Goal: Transaction & Acquisition: Purchase product/service

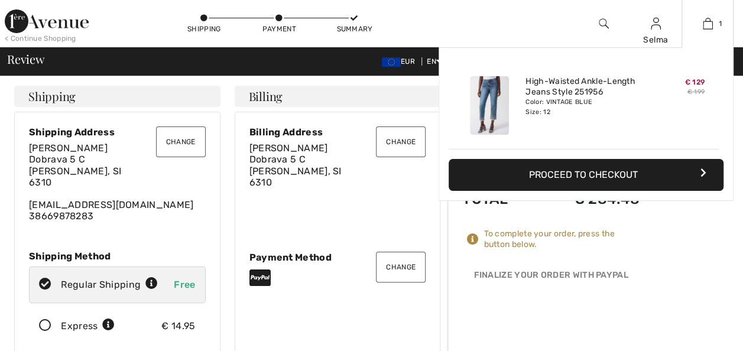
click at [620, 174] on button "Proceed to Checkout" at bounding box center [585, 175] width 275 height 32
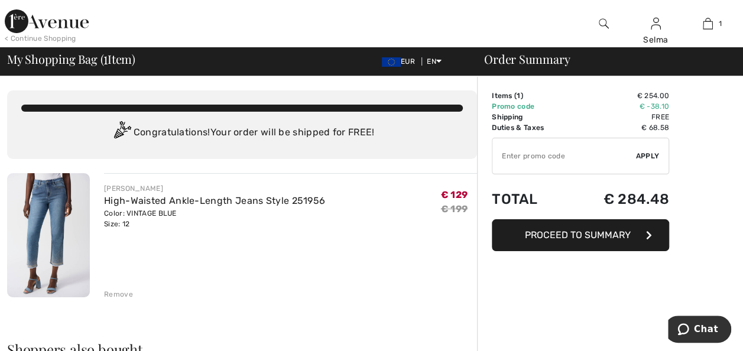
click at [570, 242] on button "Proceed to Summary" at bounding box center [580, 235] width 177 height 32
click at [566, 236] on span "Proceed to Summary" at bounding box center [578, 234] width 106 height 11
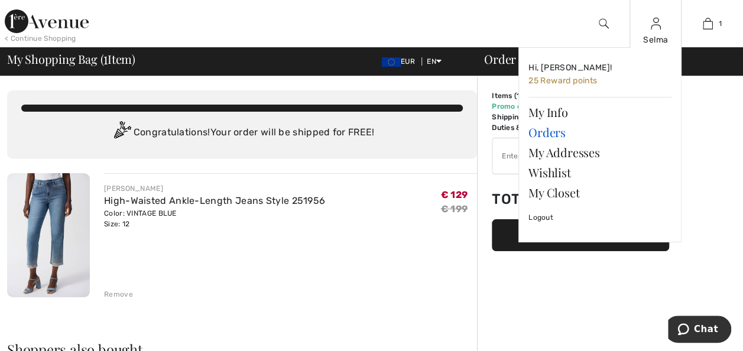
click at [548, 132] on link "Orders" at bounding box center [599, 132] width 143 height 20
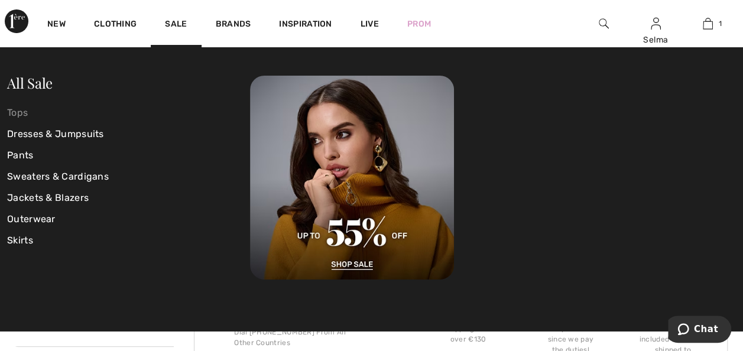
click at [24, 113] on link "Tops" at bounding box center [128, 112] width 243 height 21
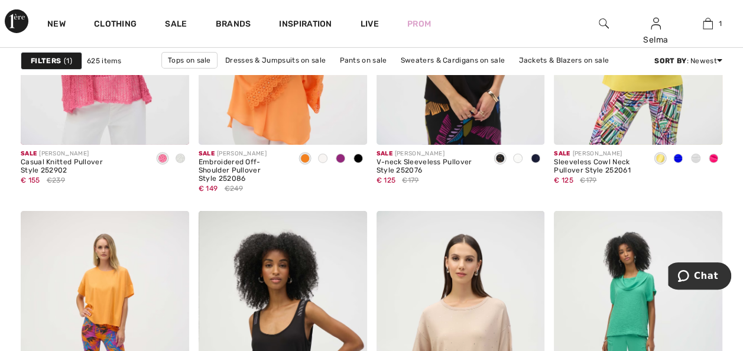
scroll to position [4262, 0]
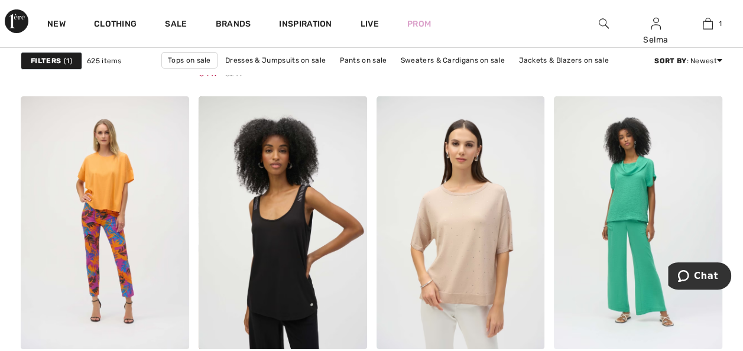
drag, startPoint x: 749, startPoint y: 29, endPoint x: 51, endPoint y: 16, distance: 697.9
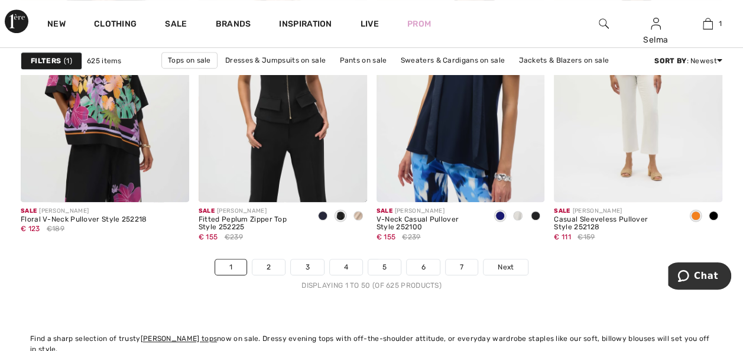
scroll to position [4748, 0]
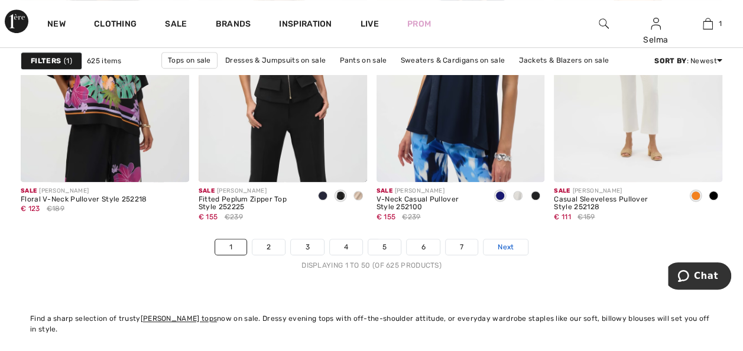
click at [513, 247] on link "Next" at bounding box center [505, 246] width 44 height 15
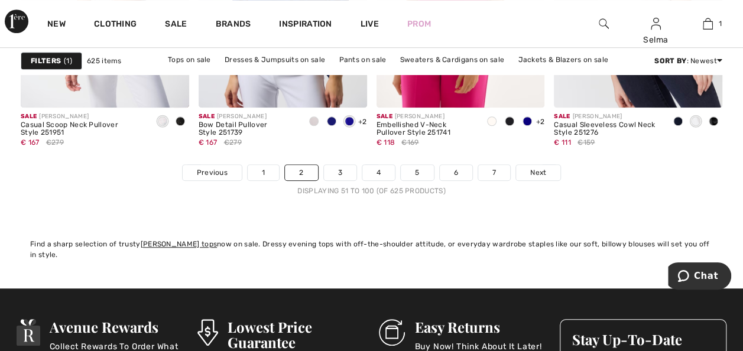
scroll to position [4849, 0]
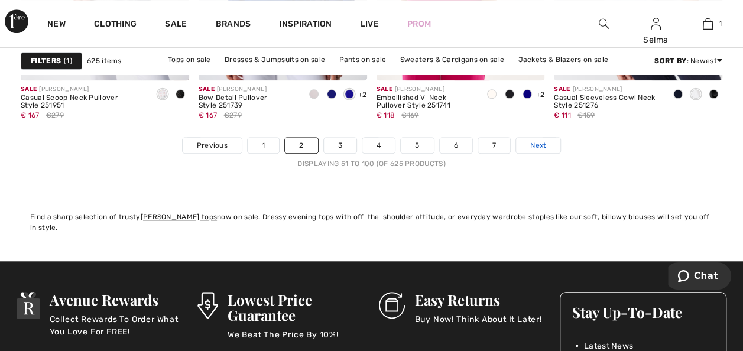
click at [535, 143] on span "Next" at bounding box center [538, 145] width 16 height 11
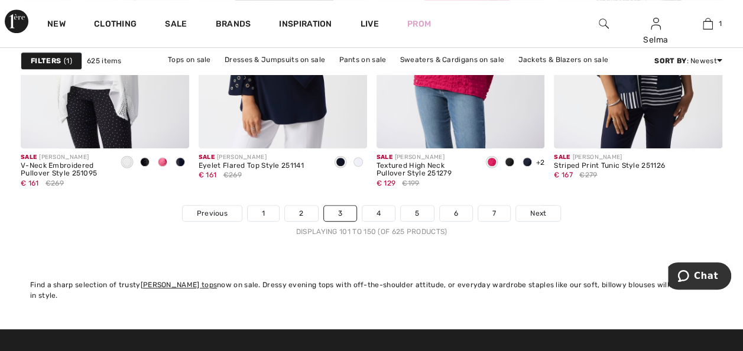
scroll to position [4822, 0]
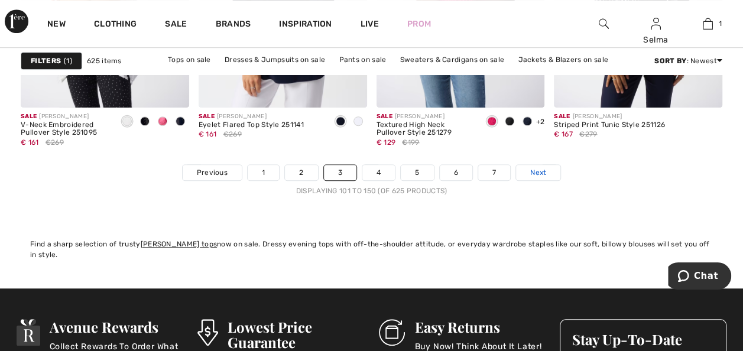
click at [545, 168] on link "Next" at bounding box center [538, 172] width 44 height 15
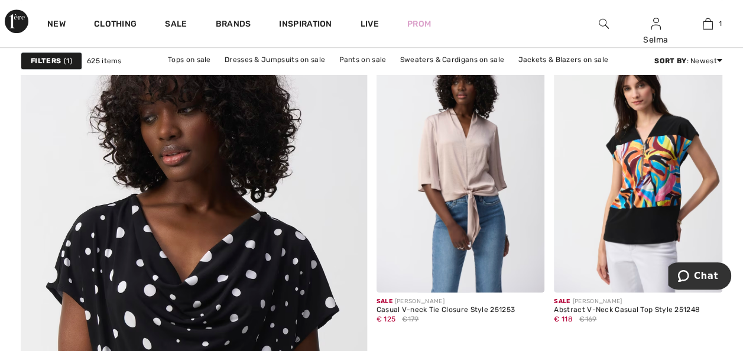
scroll to position [2613, 0]
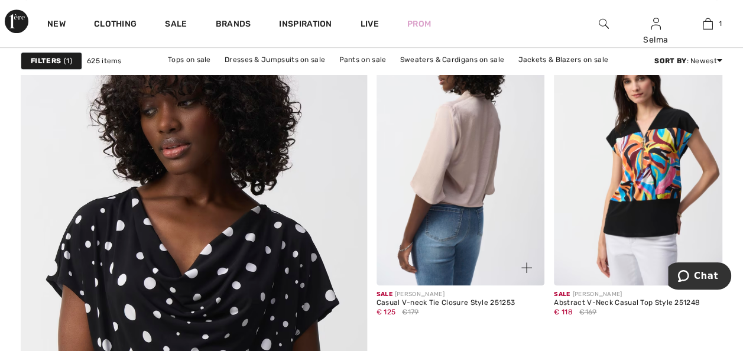
click at [489, 186] on img at bounding box center [460, 158] width 168 height 252
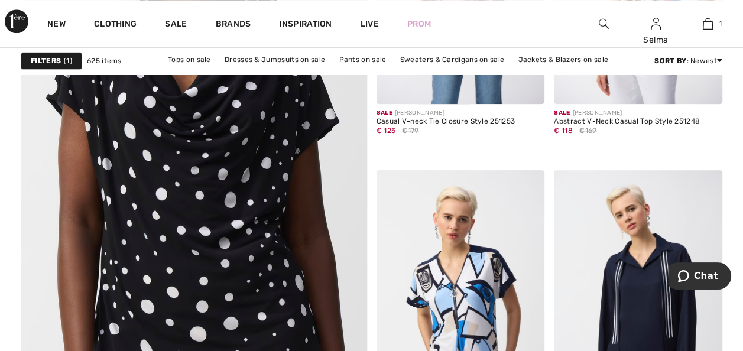
scroll to position [2713, 0]
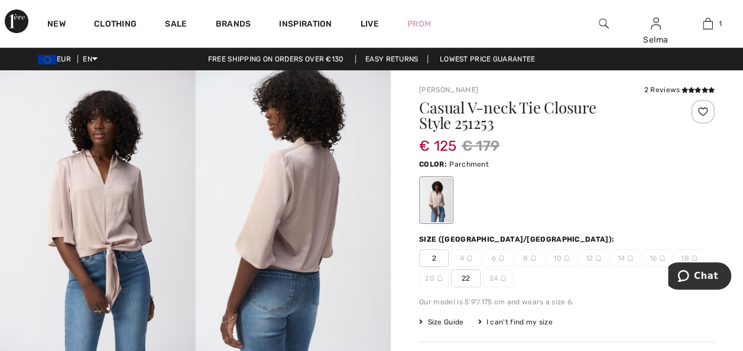
click at [623, 262] on span "14" at bounding box center [625, 258] width 30 height 18
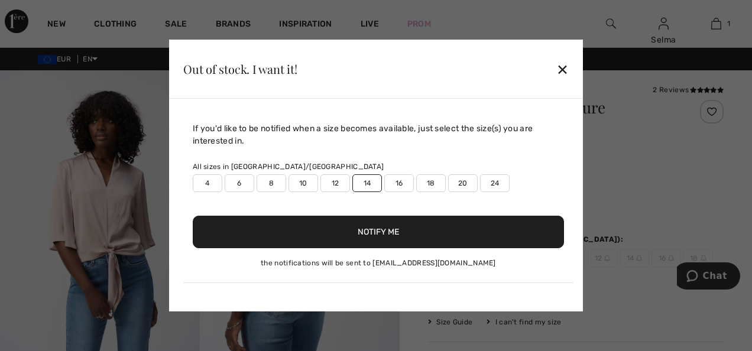
click at [374, 236] on button "Notify Me" at bounding box center [378, 232] width 371 height 32
click at [564, 67] on div "✕" at bounding box center [562, 69] width 12 height 25
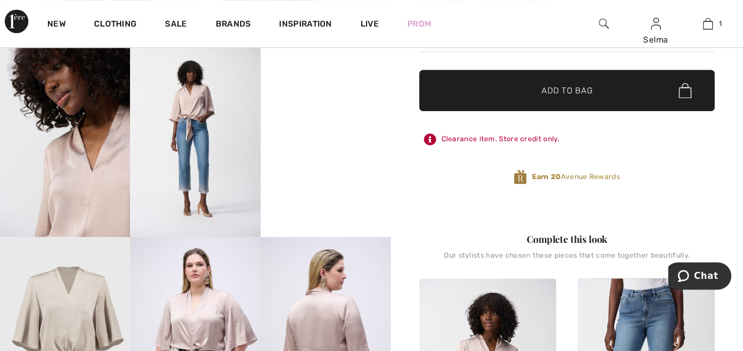
scroll to position [301, 0]
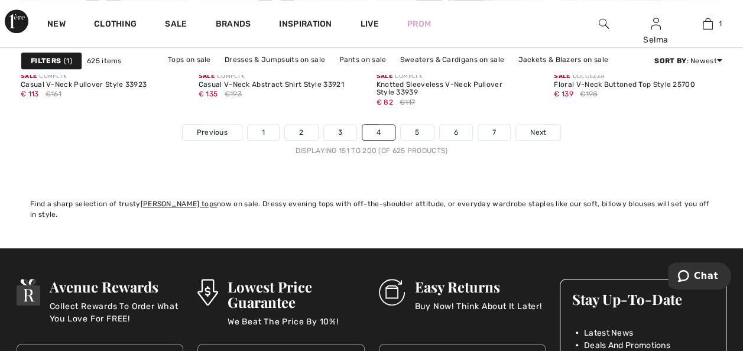
scroll to position [4869, 0]
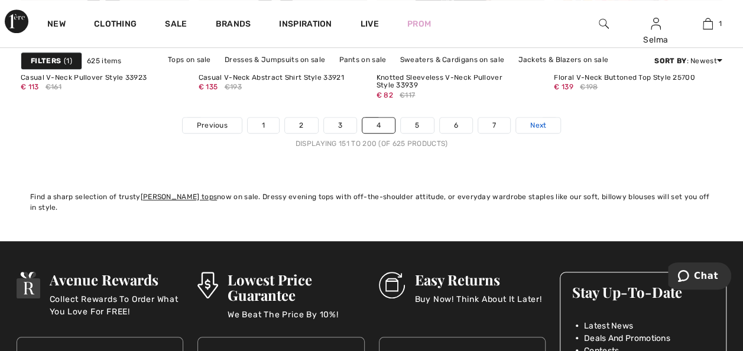
click at [531, 126] on span "Next" at bounding box center [538, 125] width 16 height 11
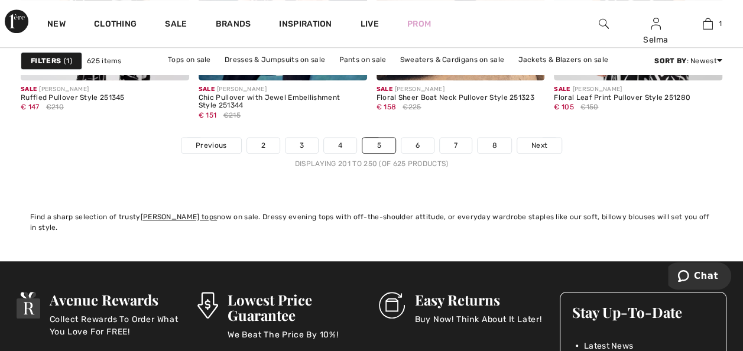
scroll to position [4842, 0]
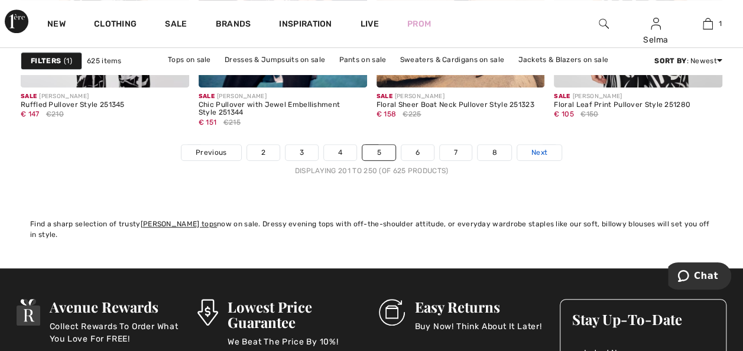
click at [536, 150] on span "Next" at bounding box center [539, 152] width 16 height 11
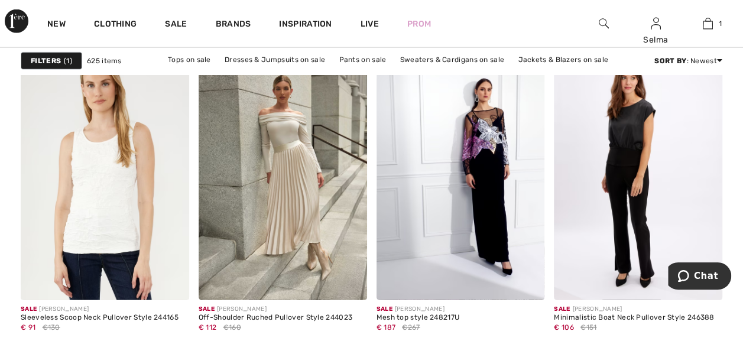
scroll to position [1528, 0]
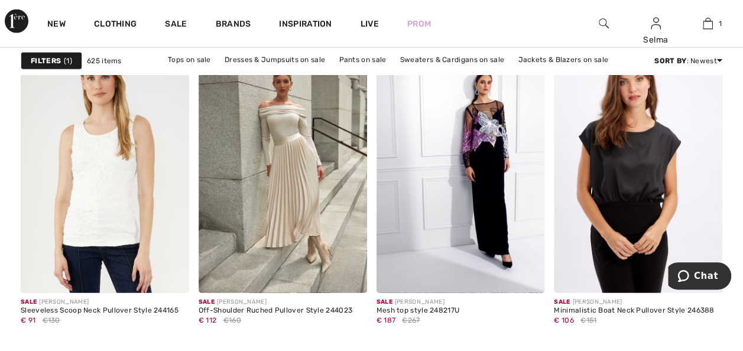
click at [647, 164] on img at bounding box center [638, 167] width 168 height 252
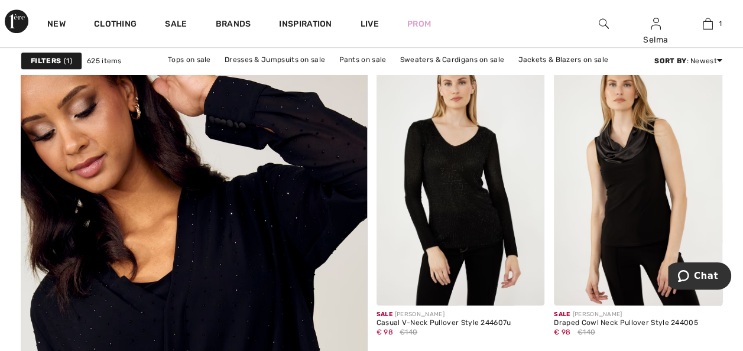
scroll to position [2599, 0]
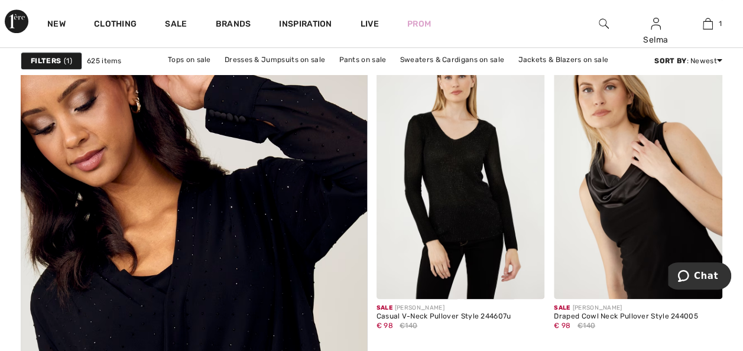
click at [697, 187] on img at bounding box center [638, 172] width 168 height 252
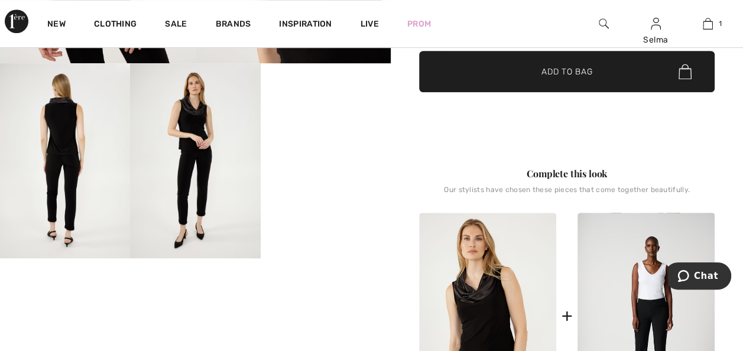
scroll to position [294, 0]
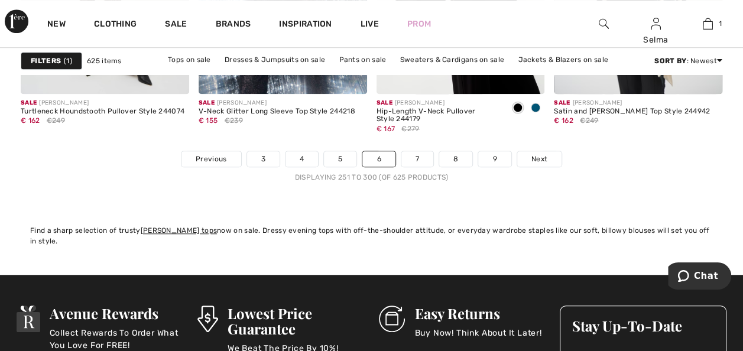
scroll to position [4862, 0]
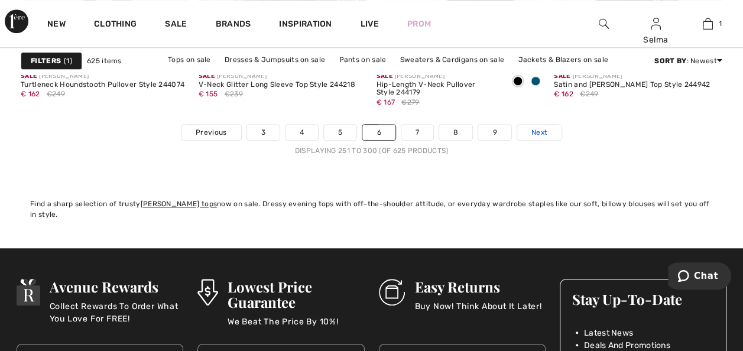
click at [544, 133] on span "Next" at bounding box center [539, 132] width 16 height 11
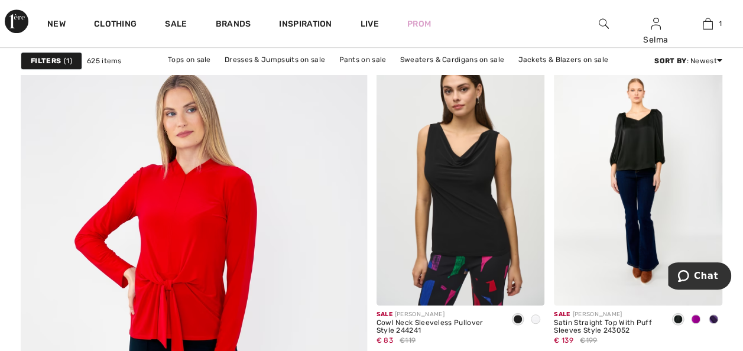
scroll to position [2599, 0]
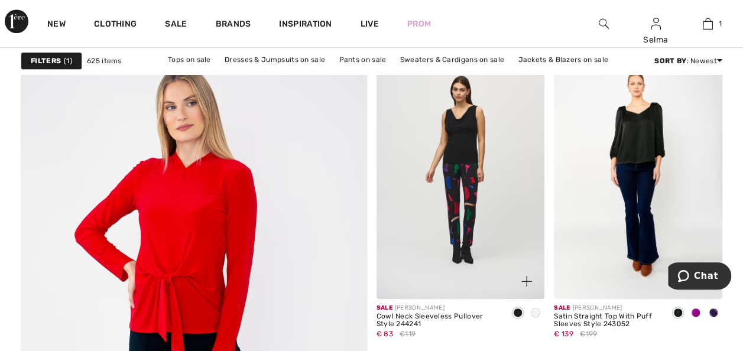
click at [494, 249] on img at bounding box center [460, 172] width 168 height 252
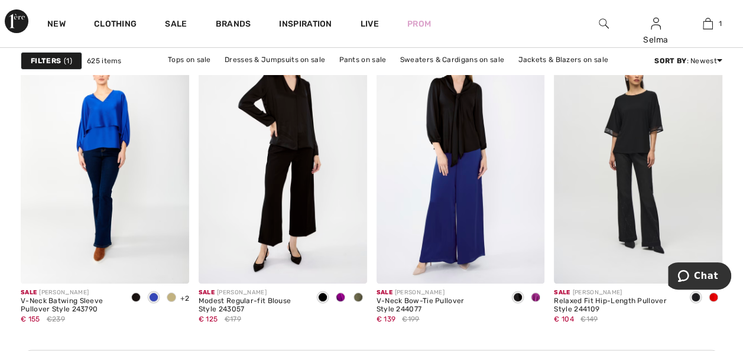
scroll to position [2094, 0]
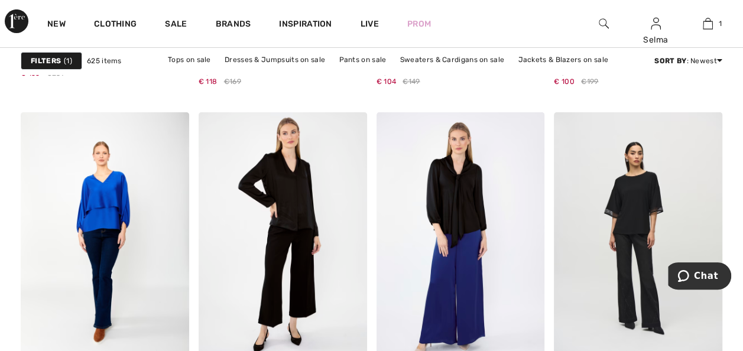
click at [60, 64] on strong "Filters" at bounding box center [46, 61] width 30 height 11
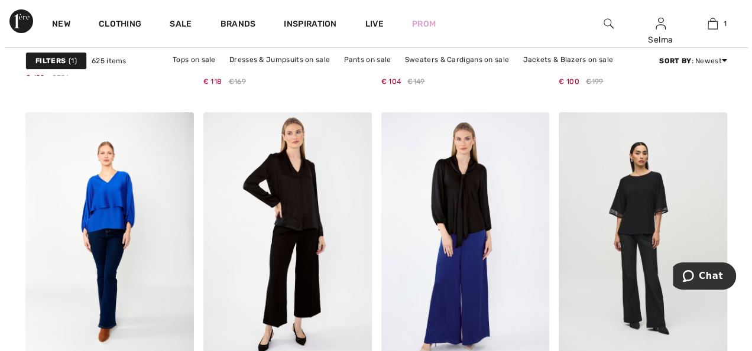
scroll to position [2116, 0]
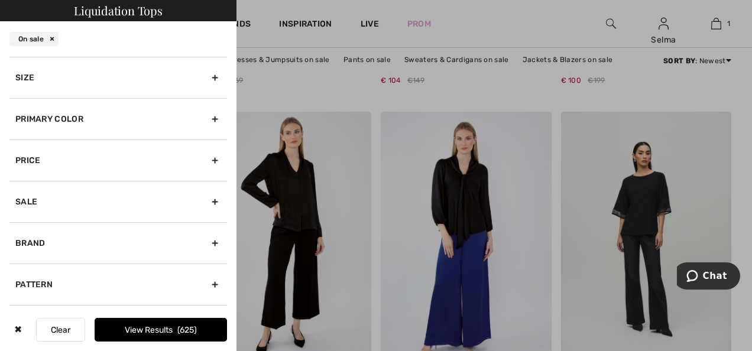
click at [206, 76] on div "Size" at bounding box center [117, 77] width 217 height 41
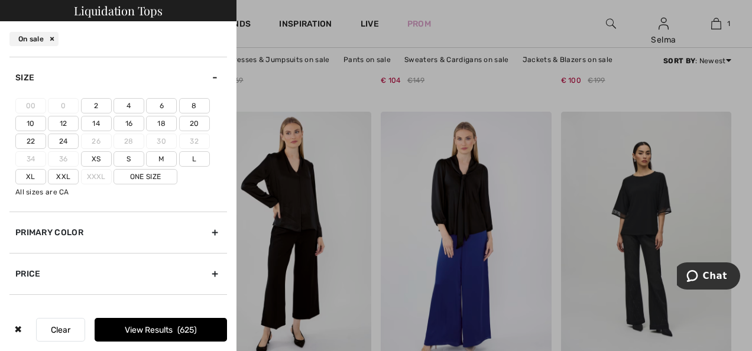
click at [95, 122] on label "14" at bounding box center [96, 123] width 31 height 15
click at [0, 0] on input"] "14" at bounding box center [0, 0] width 0 height 0
click at [162, 334] on button "View Results 143" at bounding box center [161, 330] width 132 height 24
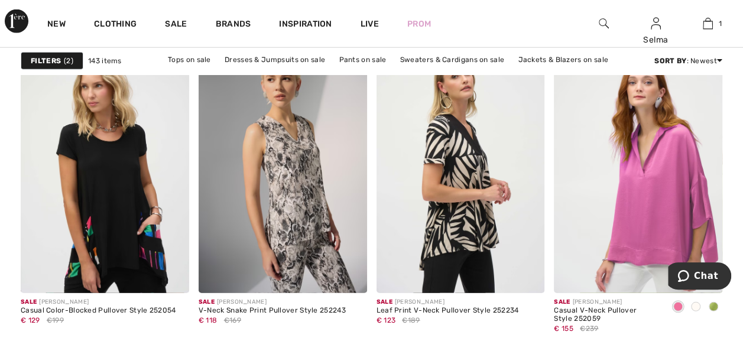
scroll to position [1508, 0]
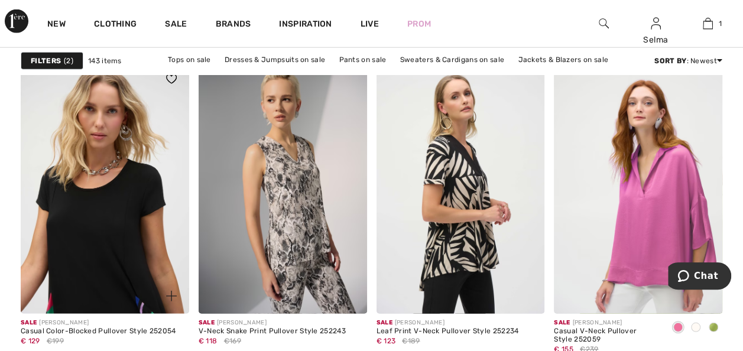
click at [147, 239] on img at bounding box center [105, 187] width 168 height 252
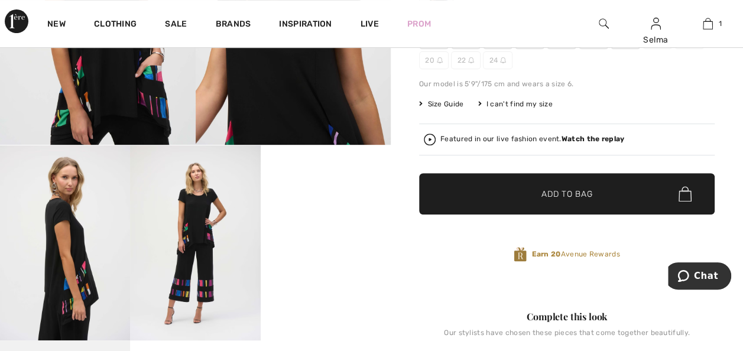
scroll to position [251, 0]
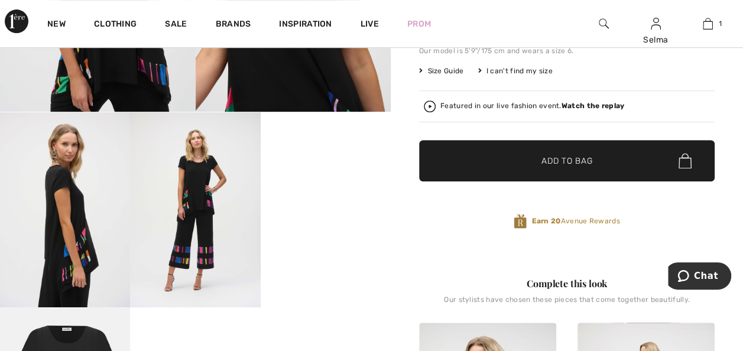
click at [303, 177] on video "Your browser does not support the video tag." at bounding box center [326, 144] width 130 height 65
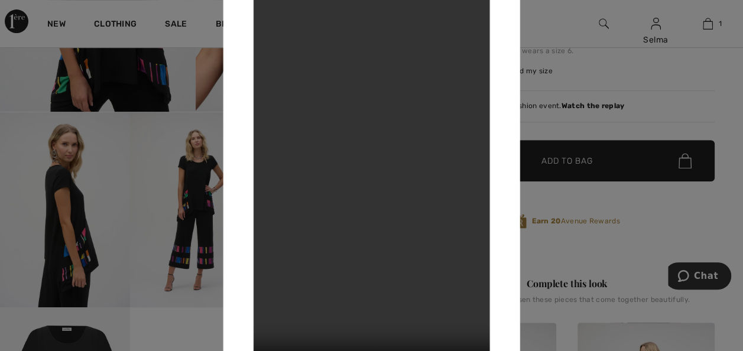
click at [663, 77] on div at bounding box center [371, 175] width 743 height 351
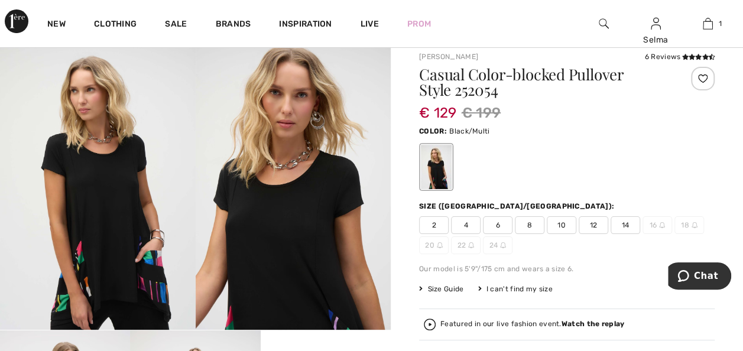
scroll to position [0, 0]
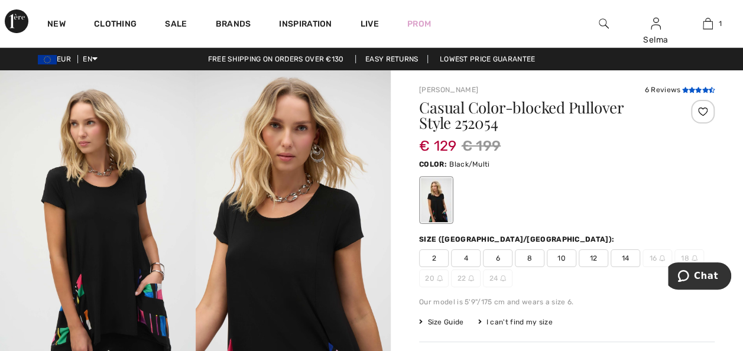
click at [693, 90] on icon at bounding box center [691, 90] width 6 height 6
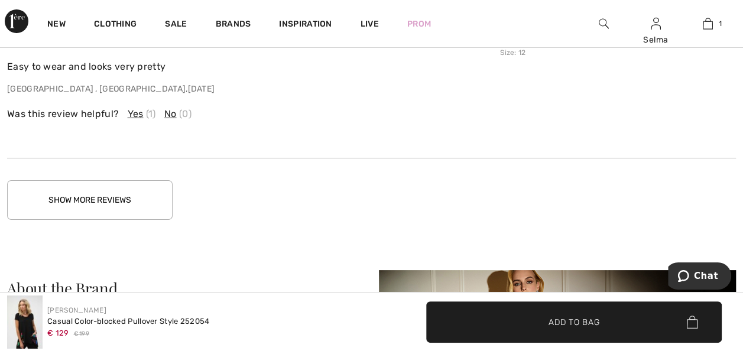
scroll to position [2223, 0]
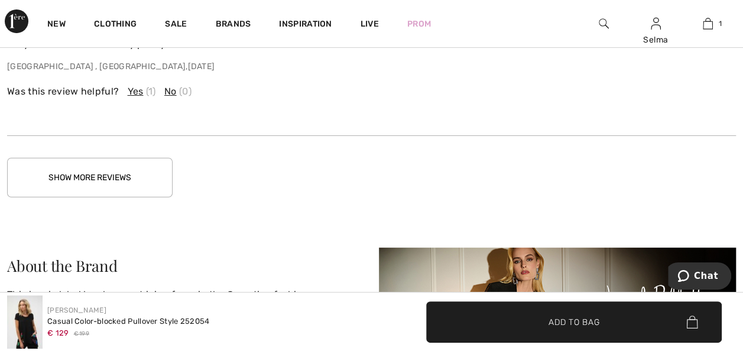
click at [124, 167] on button "Show More Reviews" at bounding box center [89, 178] width 165 height 40
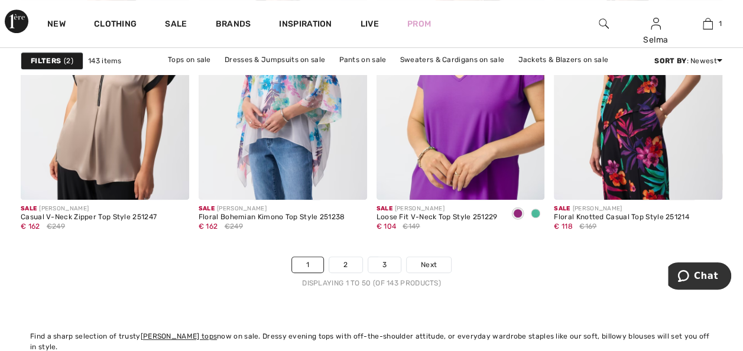
scroll to position [4743, 0]
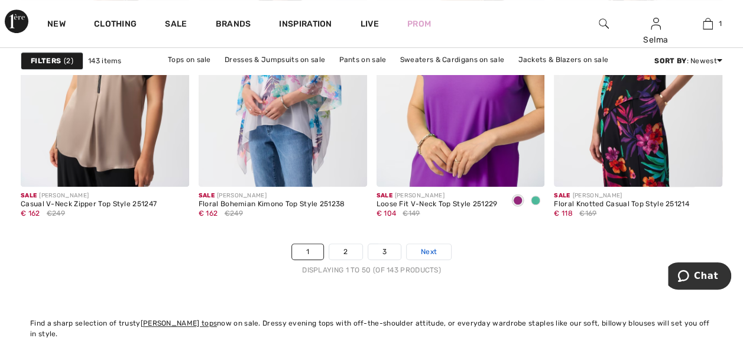
click at [421, 248] on span "Next" at bounding box center [429, 251] width 16 height 11
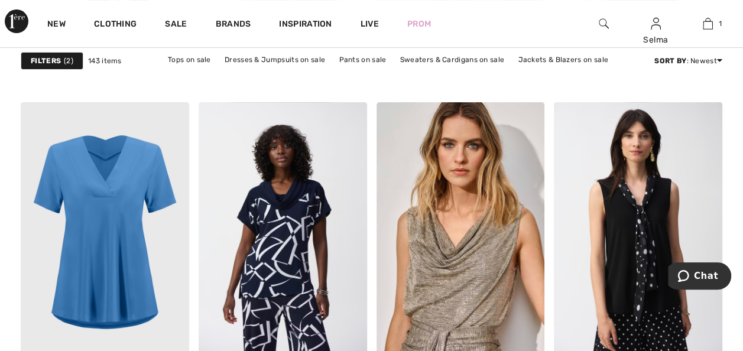
scroll to position [4622, 0]
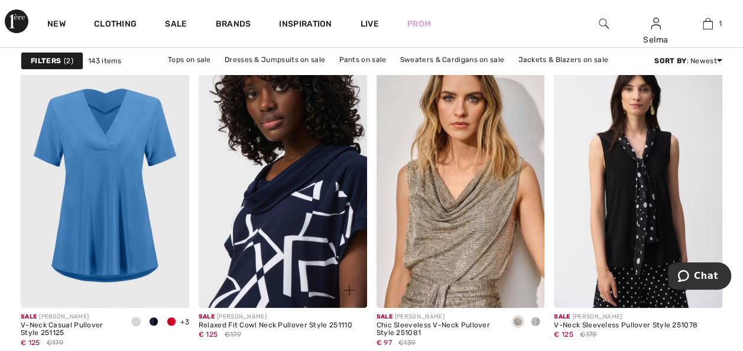
click at [290, 255] on img at bounding box center [283, 182] width 168 height 252
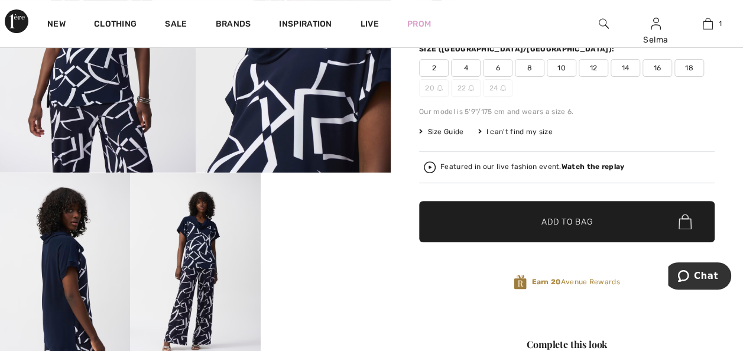
scroll to position [210, 0]
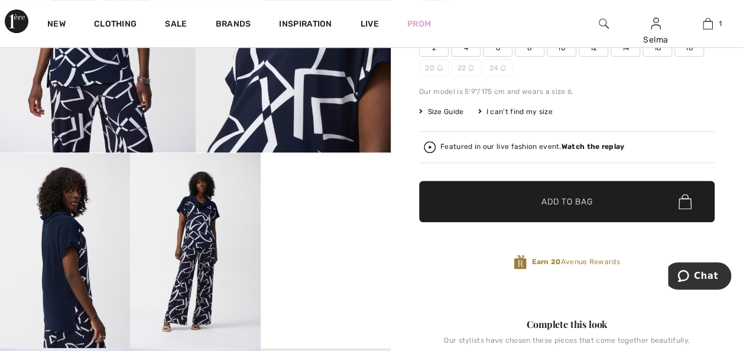
click at [339, 218] on video "Your browser does not support the video tag." at bounding box center [326, 185] width 130 height 65
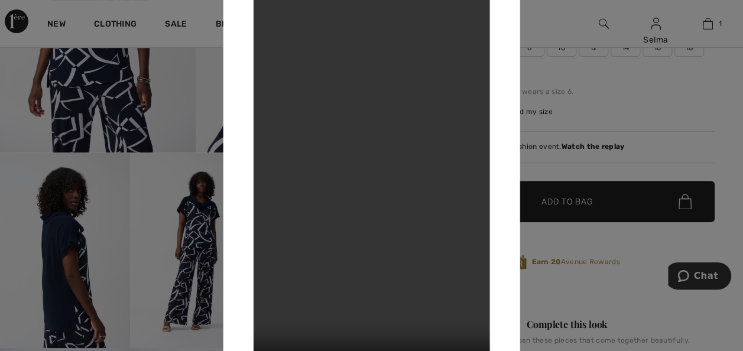
click at [609, 107] on div at bounding box center [371, 175] width 743 height 351
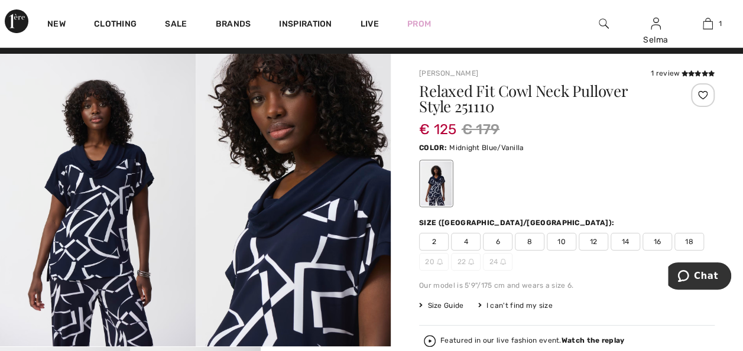
scroll to position [0, 0]
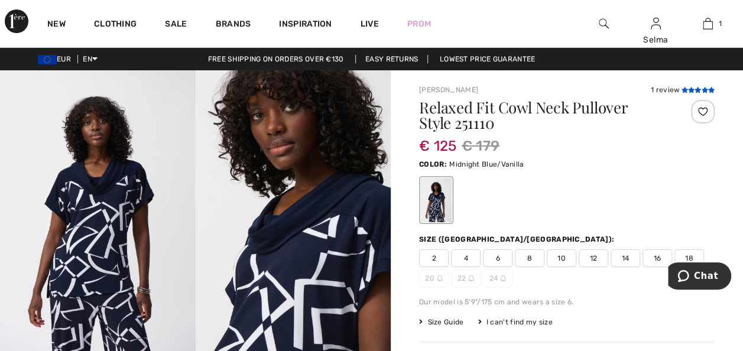
click at [694, 88] on icon at bounding box center [697, 90] width 6 height 6
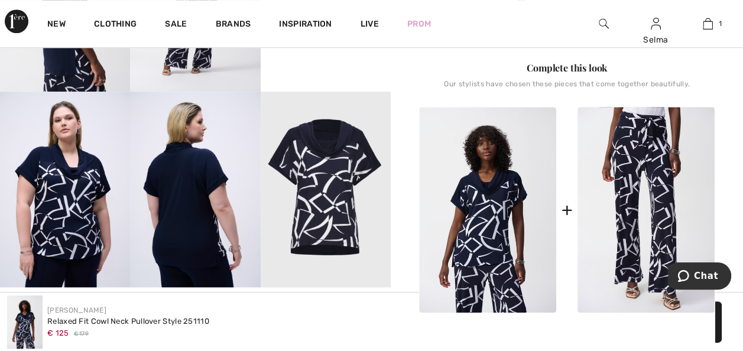
scroll to position [464, 0]
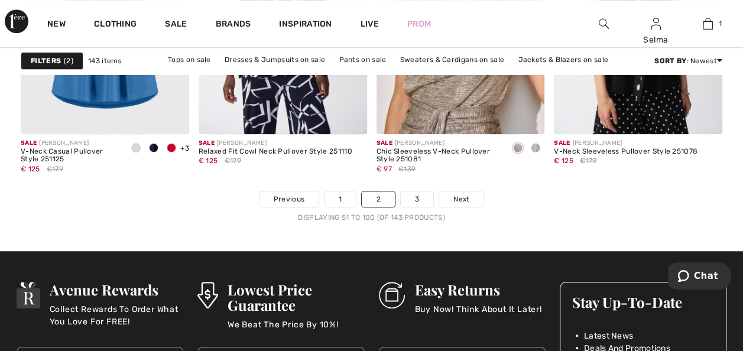
scroll to position [4816, 0]
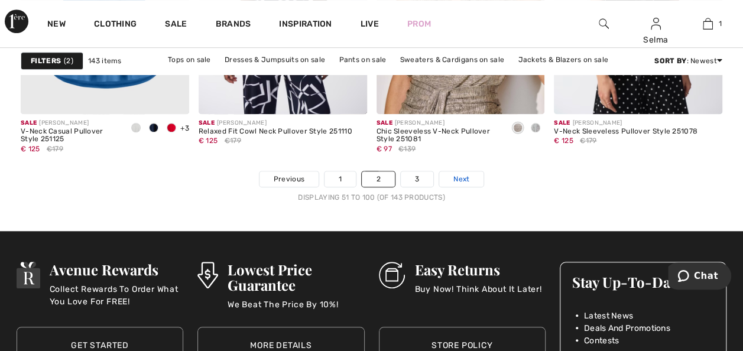
click at [470, 177] on link "Next" at bounding box center [461, 178] width 44 height 15
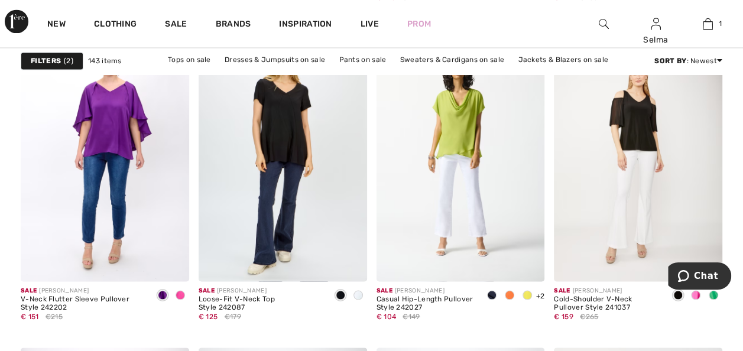
scroll to position [3259, 0]
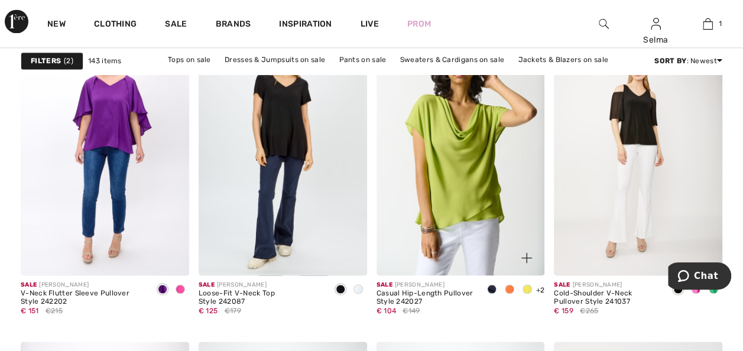
click at [501, 170] on img at bounding box center [460, 149] width 168 height 252
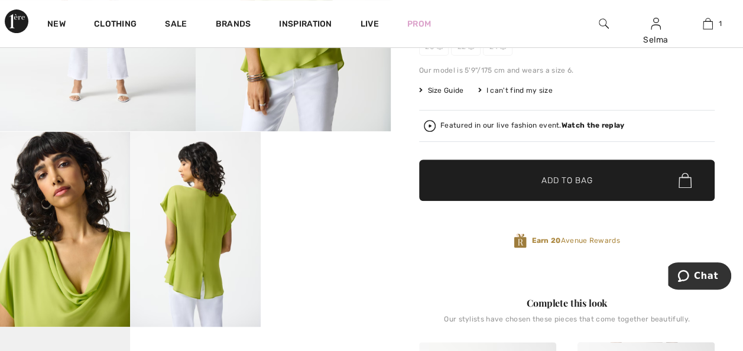
scroll to position [235, 0]
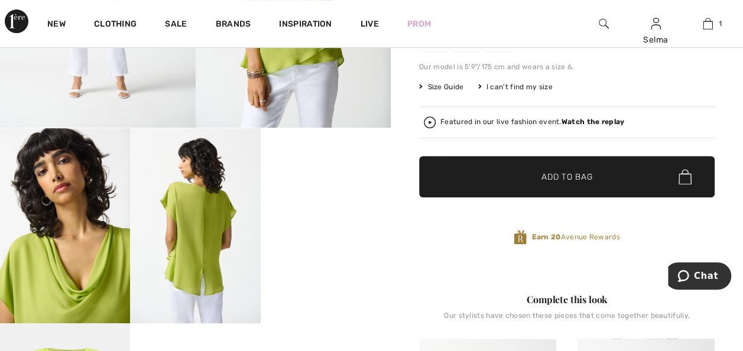
click at [359, 193] on video "Your browser does not support the video tag." at bounding box center [326, 160] width 130 height 65
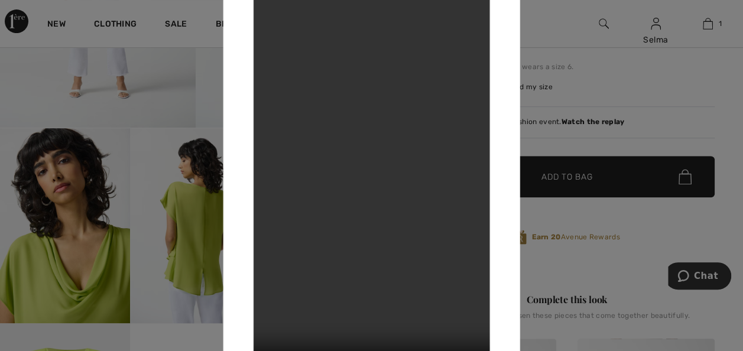
click at [664, 87] on div at bounding box center [371, 175] width 743 height 351
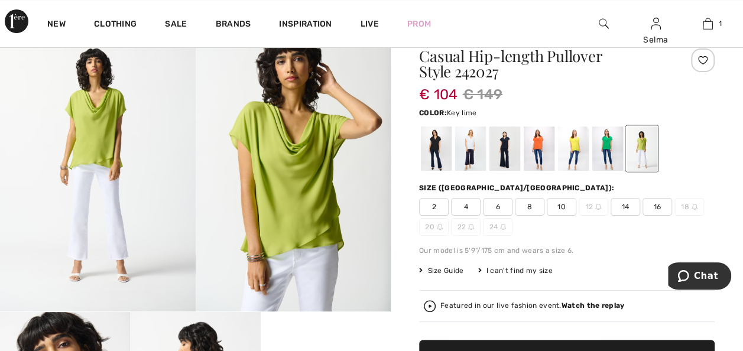
scroll to position [33, 0]
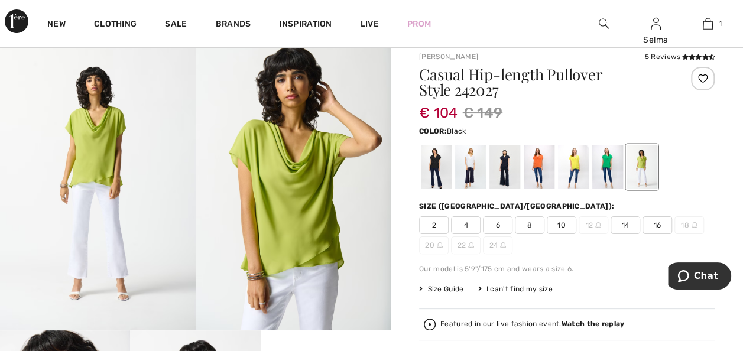
click at [438, 181] on div at bounding box center [436, 167] width 31 height 44
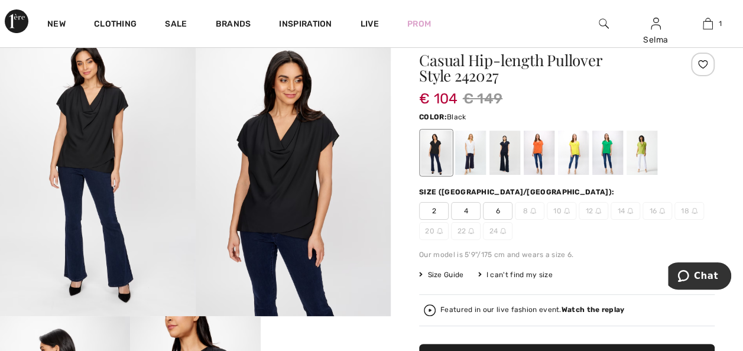
scroll to position [44, 0]
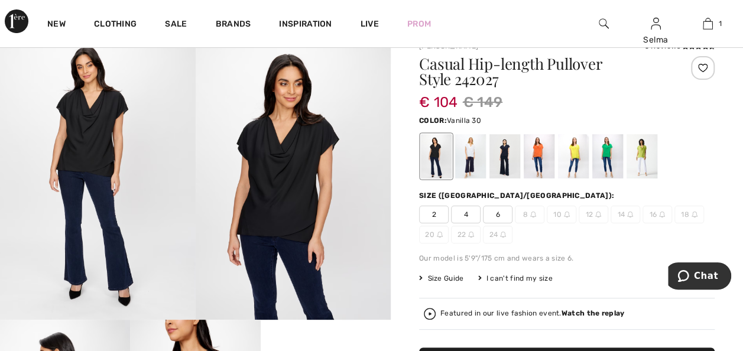
click at [471, 157] on div at bounding box center [470, 156] width 31 height 44
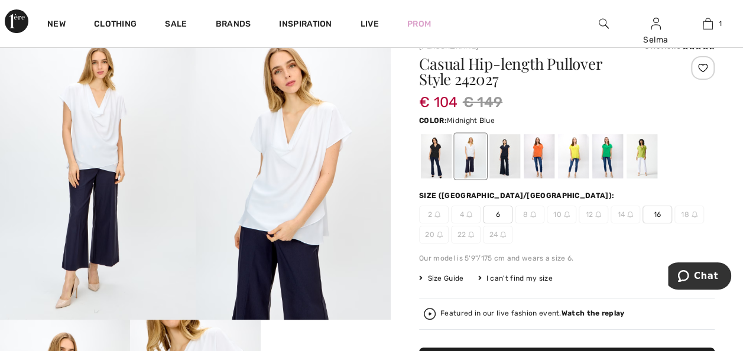
click at [503, 154] on div at bounding box center [504, 156] width 31 height 44
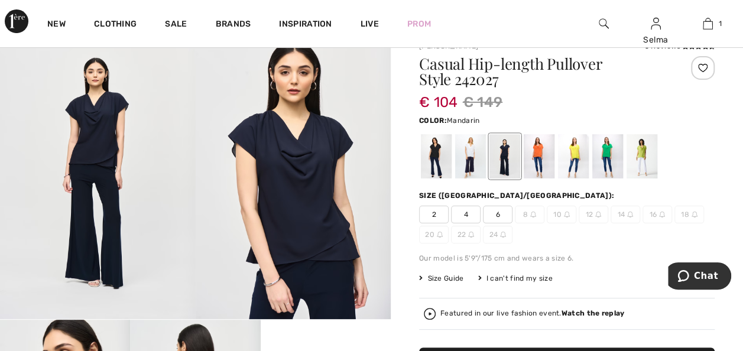
click at [539, 152] on div at bounding box center [538, 156] width 31 height 44
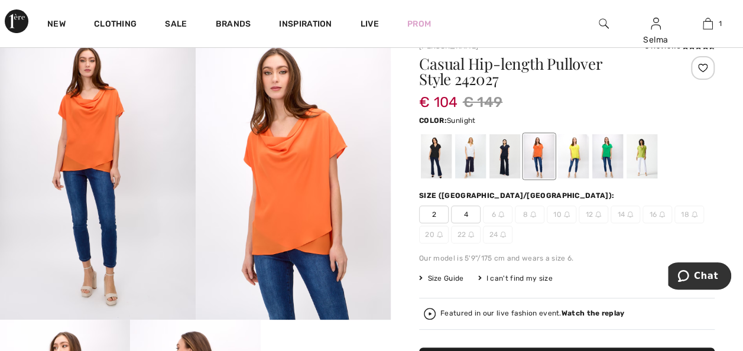
click at [570, 161] on div at bounding box center [573, 156] width 31 height 44
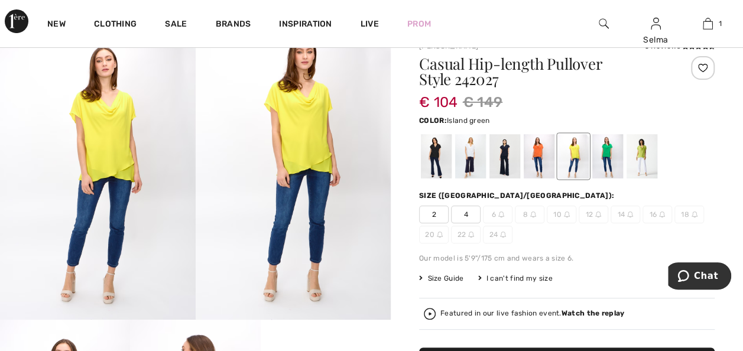
click at [606, 164] on div at bounding box center [607, 156] width 31 height 44
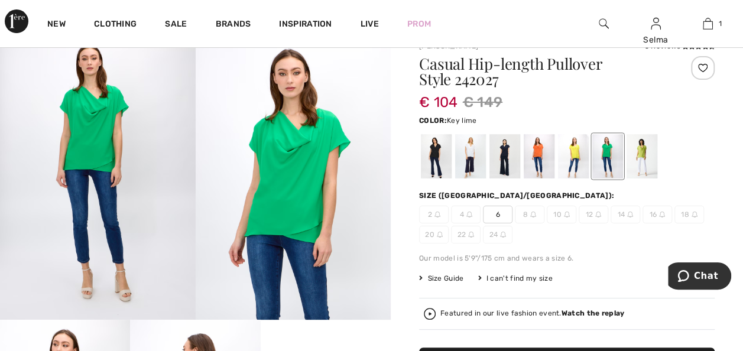
click at [640, 161] on div at bounding box center [641, 156] width 31 height 44
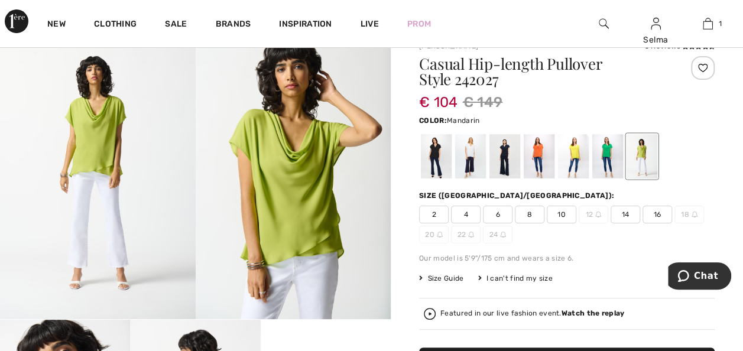
click at [542, 161] on div at bounding box center [538, 156] width 31 height 44
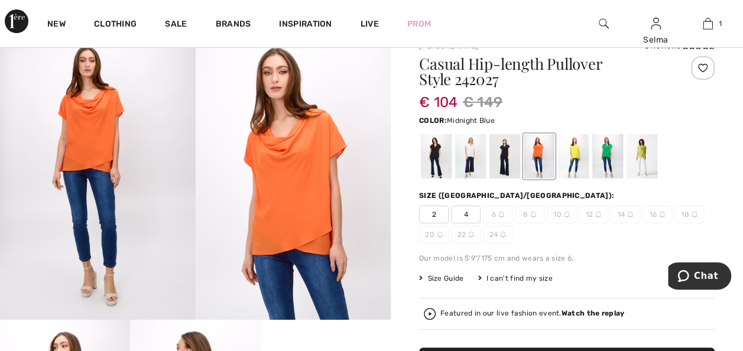
click at [497, 163] on div at bounding box center [504, 156] width 31 height 44
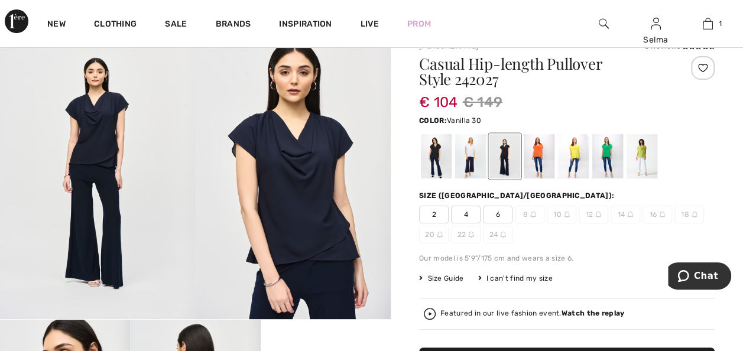
click at [474, 163] on div at bounding box center [470, 156] width 31 height 44
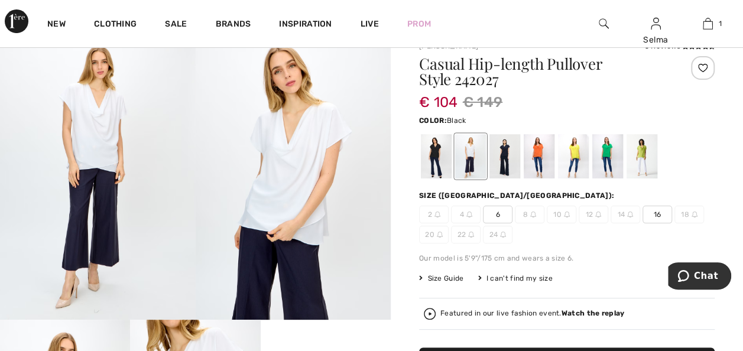
click at [438, 162] on div at bounding box center [436, 156] width 31 height 44
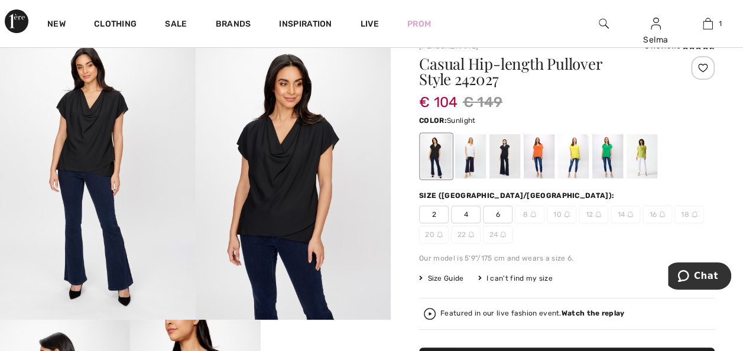
click at [564, 162] on div at bounding box center [573, 156] width 31 height 44
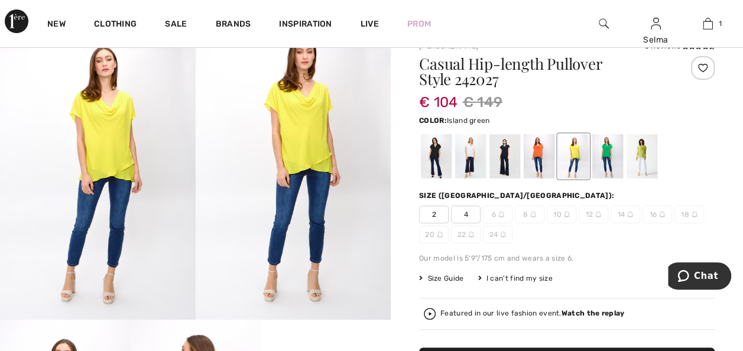
click at [606, 164] on div at bounding box center [607, 156] width 31 height 44
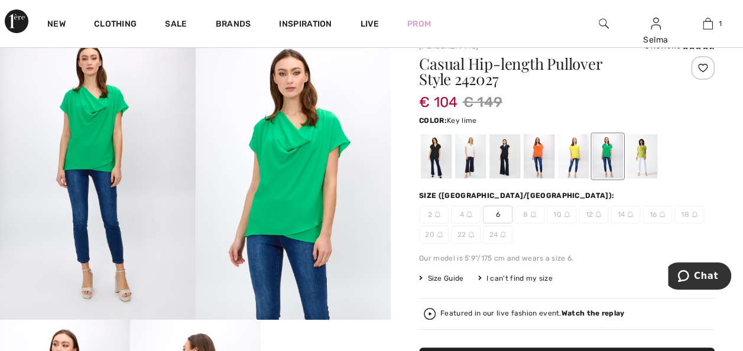
click at [643, 161] on div at bounding box center [641, 156] width 31 height 44
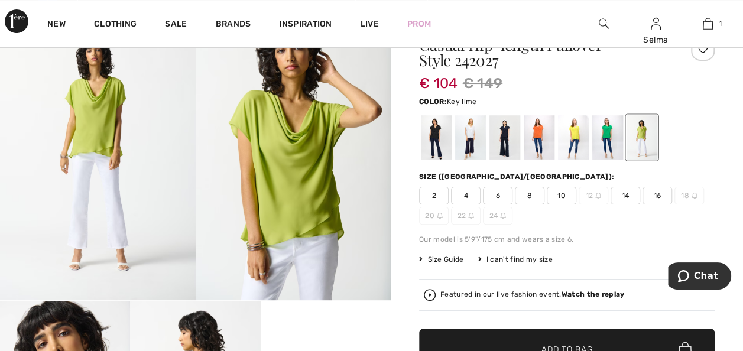
scroll to position [0, 0]
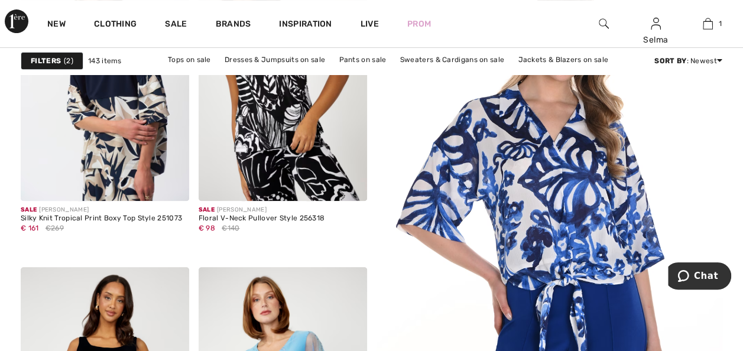
scroll to position [156, 0]
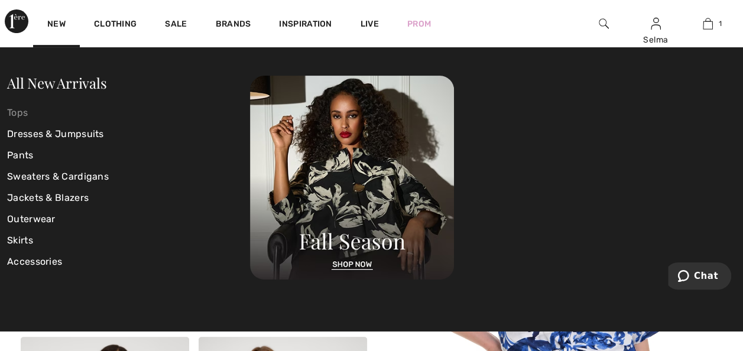
click at [17, 111] on link "Tops" at bounding box center [128, 112] width 243 height 21
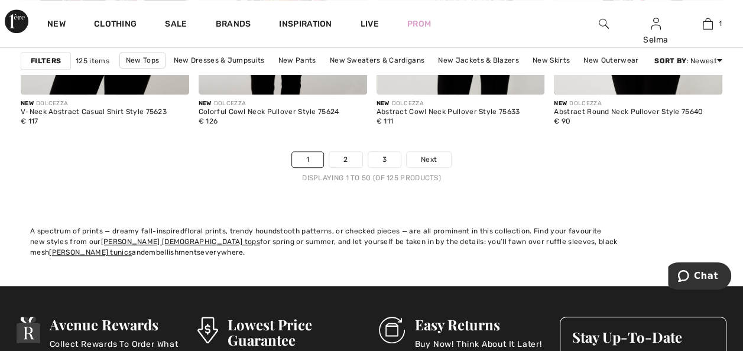
scroll to position [4842, 0]
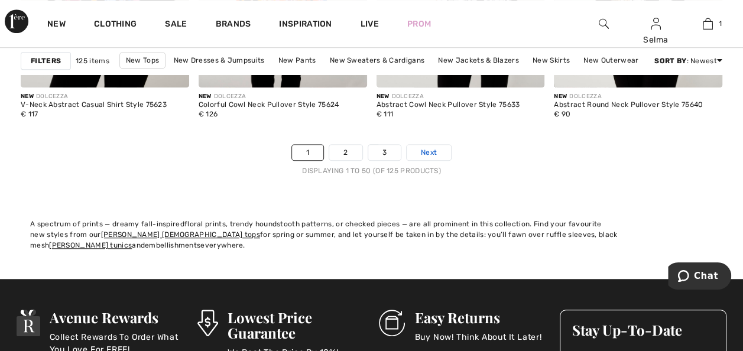
click at [437, 147] on link "Next" at bounding box center [428, 152] width 44 height 15
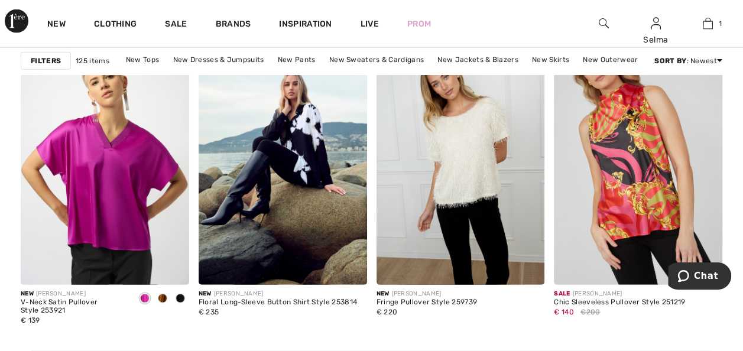
scroll to position [3575, 0]
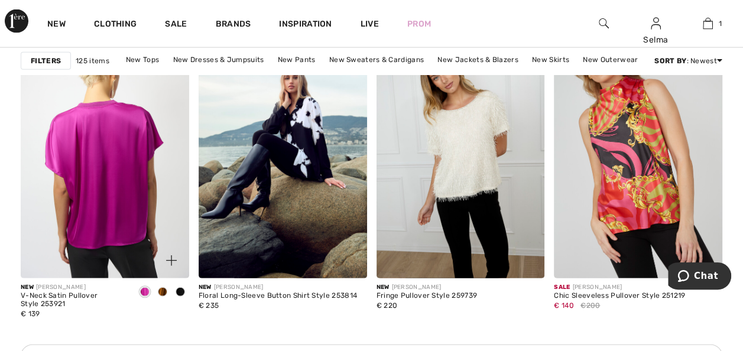
click at [132, 216] on img at bounding box center [105, 152] width 168 height 252
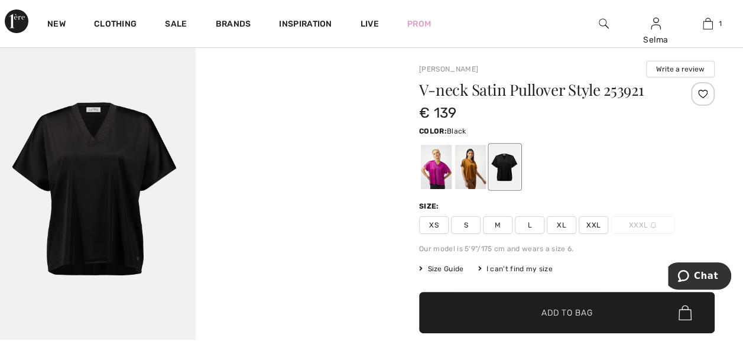
scroll to position [26, 0]
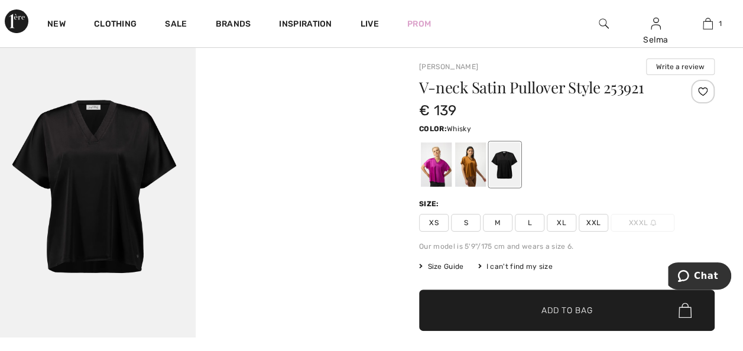
click at [473, 160] on div at bounding box center [470, 164] width 31 height 44
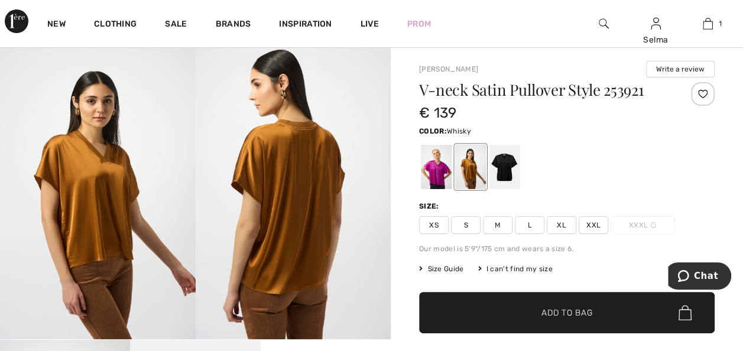
scroll to position [21, 0]
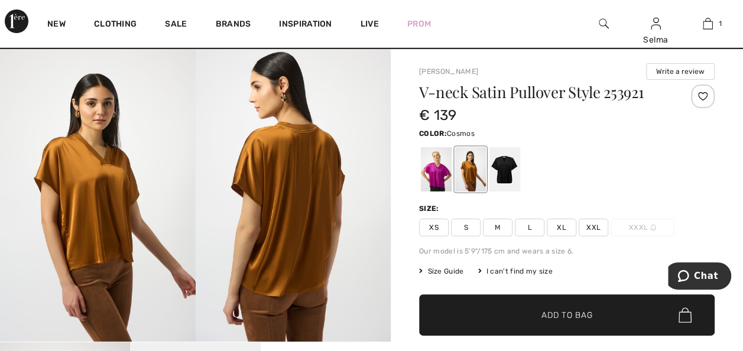
click at [438, 169] on div at bounding box center [436, 169] width 31 height 44
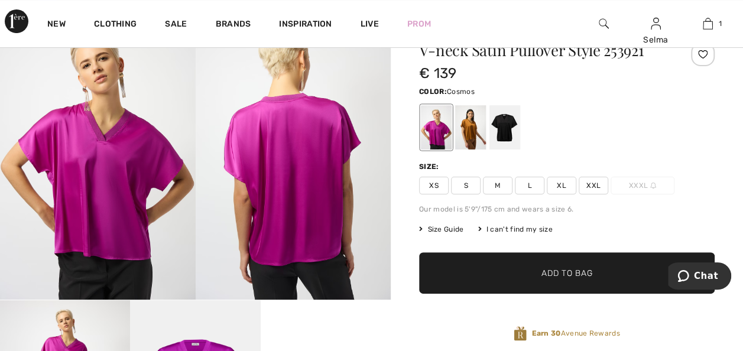
scroll to position [58, 0]
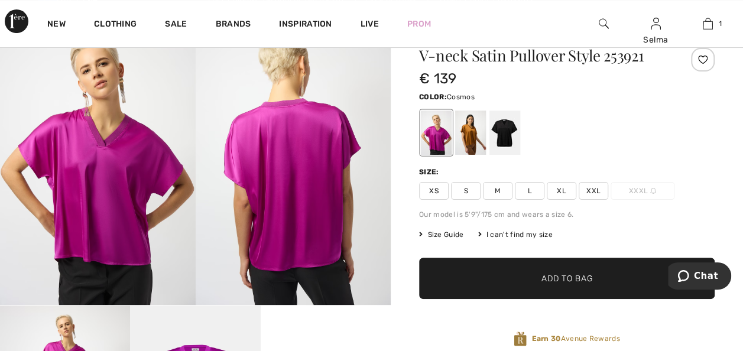
click at [508, 236] on div "I can't find my size" at bounding box center [514, 234] width 74 height 11
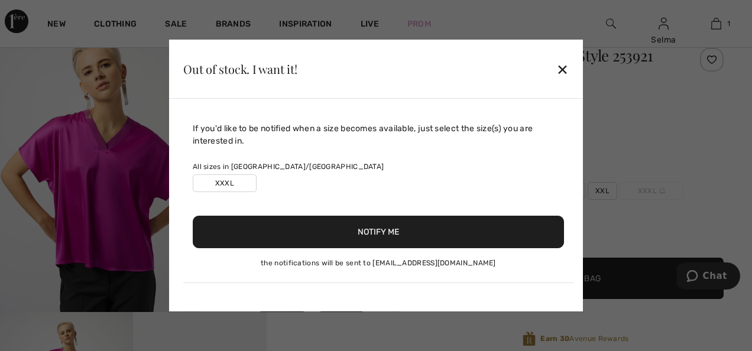
click at [564, 70] on div "✕" at bounding box center [562, 69] width 12 height 25
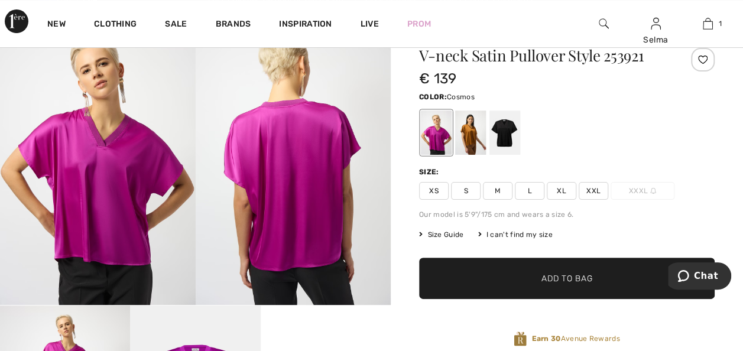
click at [434, 234] on span "Size Guide" at bounding box center [441, 234] width 44 height 11
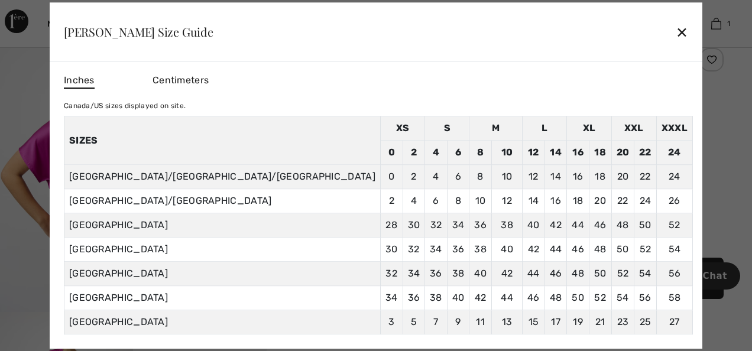
click at [675, 37] on div "✕" at bounding box center [681, 31] width 12 height 25
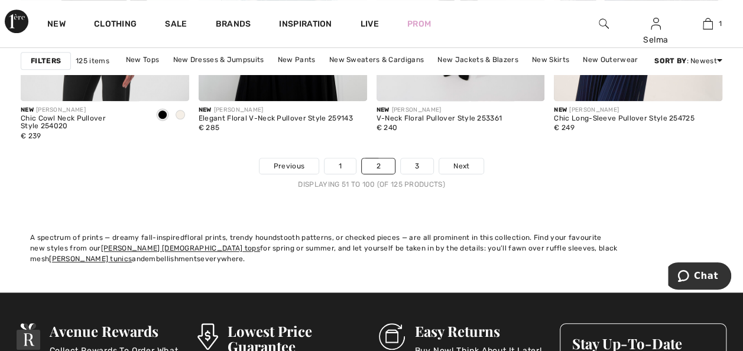
scroll to position [4862, 0]
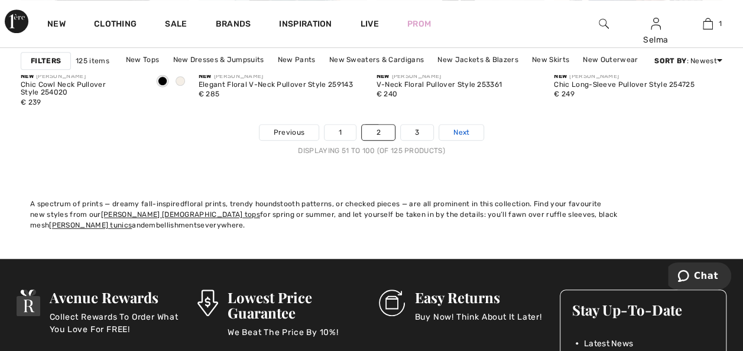
click at [467, 131] on span "Next" at bounding box center [461, 132] width 16 height 11
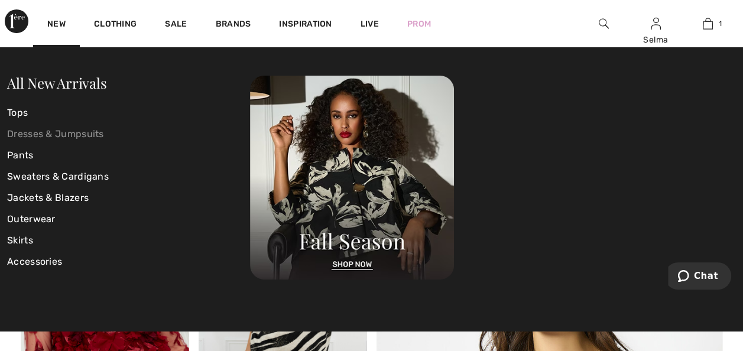
click at [50, 130] on link "Dresses & Jumpsuits" at bounding box center [128, 133] width 243 height 21
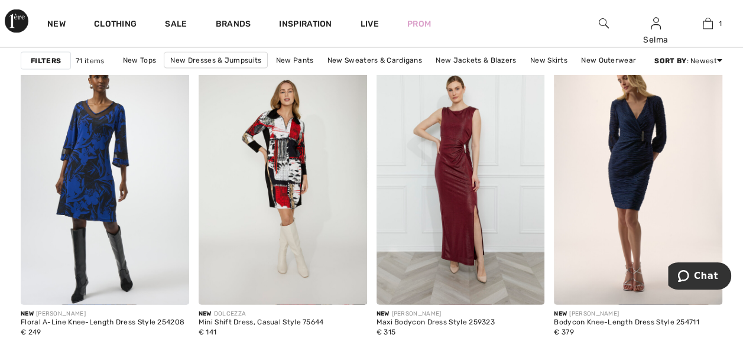
scroll to position [3555, 0]
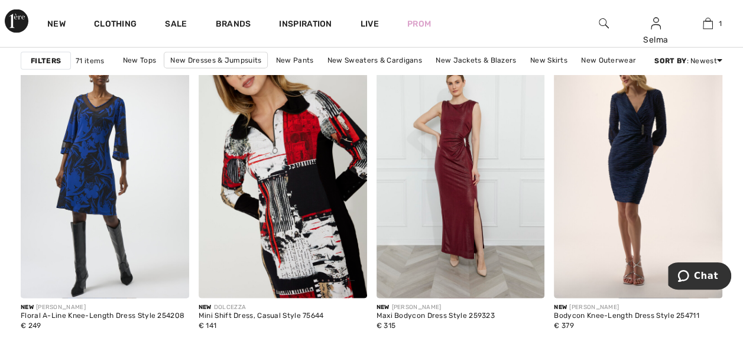
click at [333, 233] on img at bounding box center [283, 172] width 168 height 252
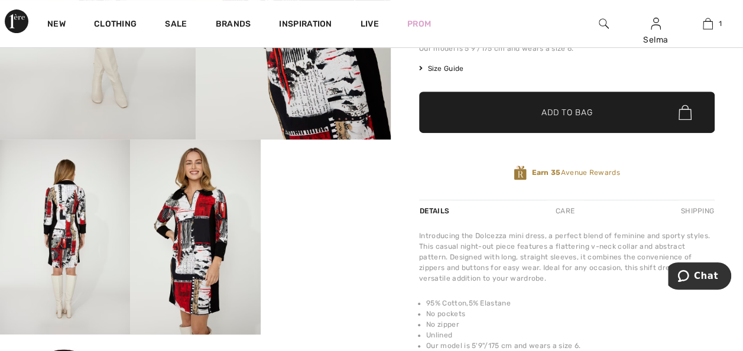
scroll to position [251, 0]
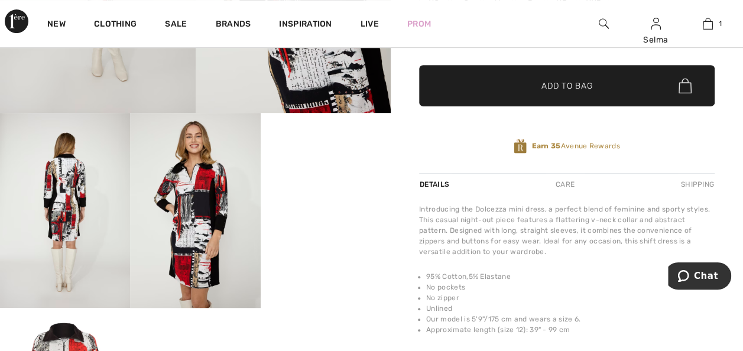
click at [336, 178] on video "Your browser does not support the video tag." at bounding box center [326, 145] width 130 height 65
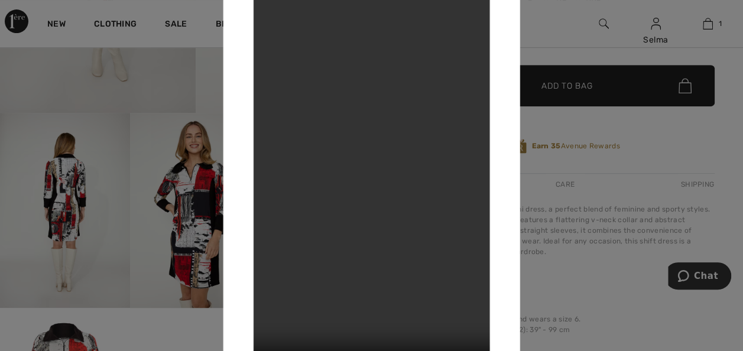
click at [566, 28] on div at bounding box center [371, 175] width 743 height 351
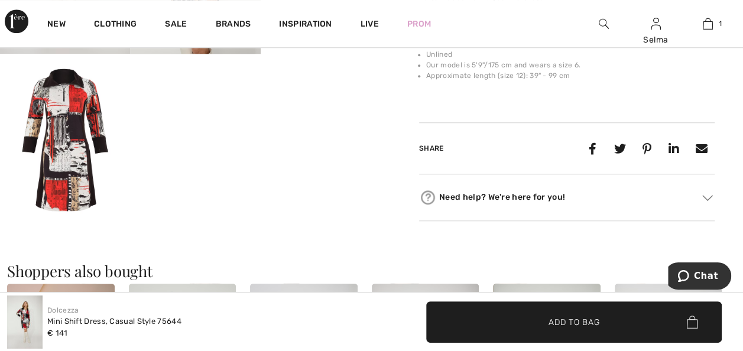
scroll to position [502, 0]
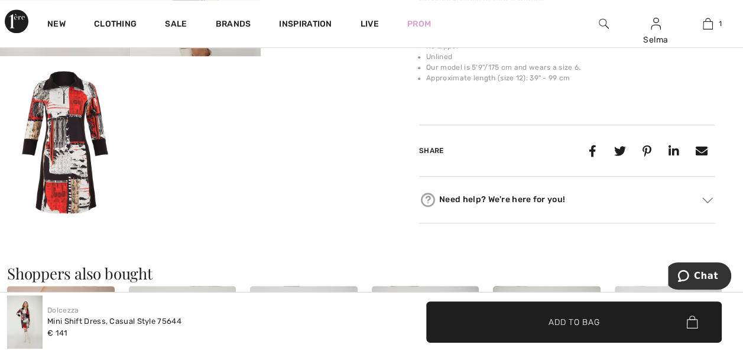
click at [80, 172] on img at bounding box center [65, 143] width 130 height 174
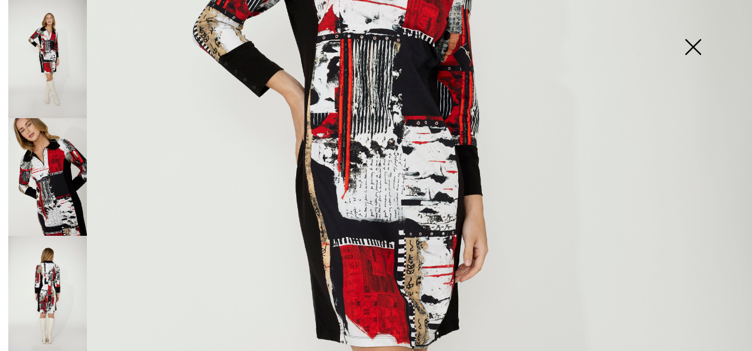
scroll to position [364, 0]
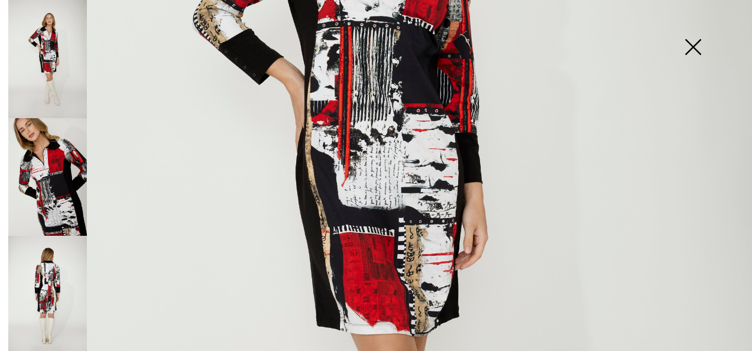
click at [43, 282] on img at bounding box center [47, 295] width 79 height 118
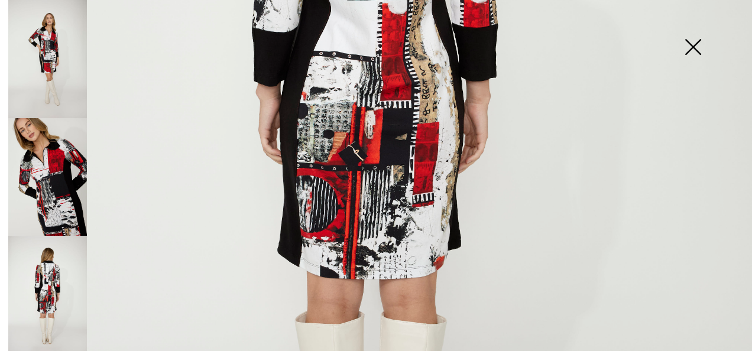
scroll to position [461, 0]
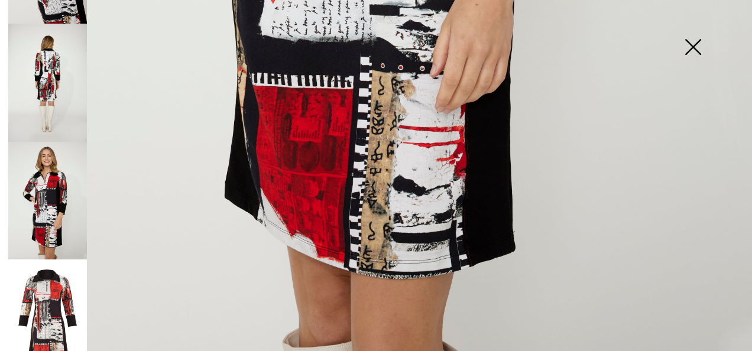
scroll to position [217, 0]
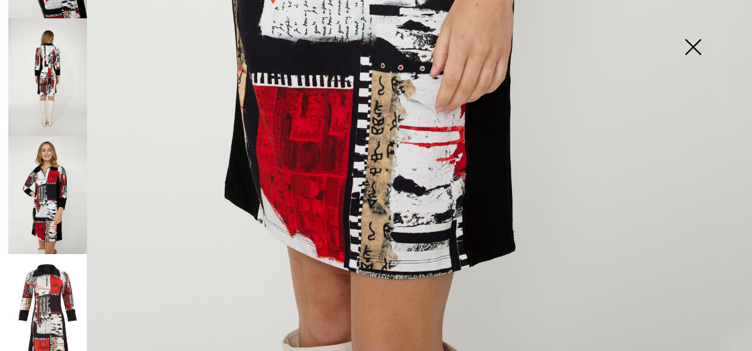
click at [40, 157] on img at bounding box center [47, 195] width 79 height 118
click at [44, 187] on img at bounding box center [47, 195] width 79 height 118
click at [42, 272] on img at bounding box center [47, 313] width 79 height 118
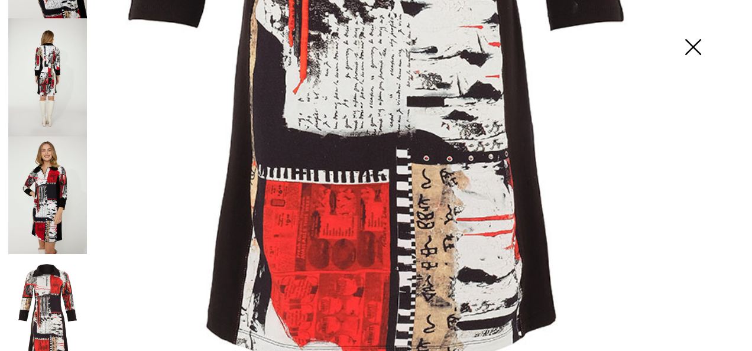
scroll to position [577, 0]
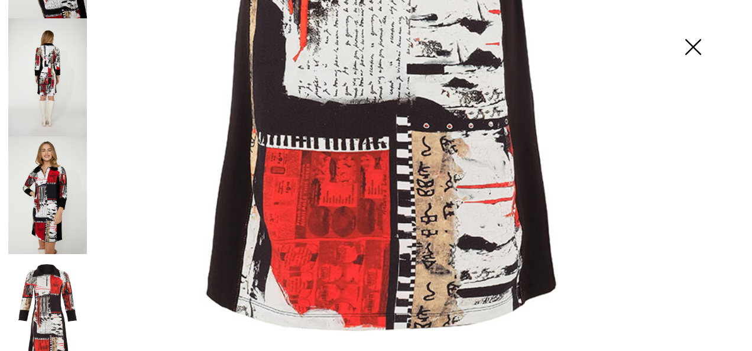
click at [54, 204] on img at bounding box center [47, 195] width 79 height 118
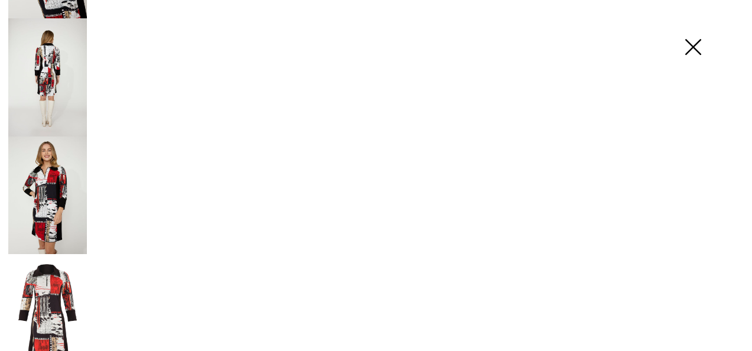
click at [54, 204] on img at bounding box center [47, 195] width 79 height 118
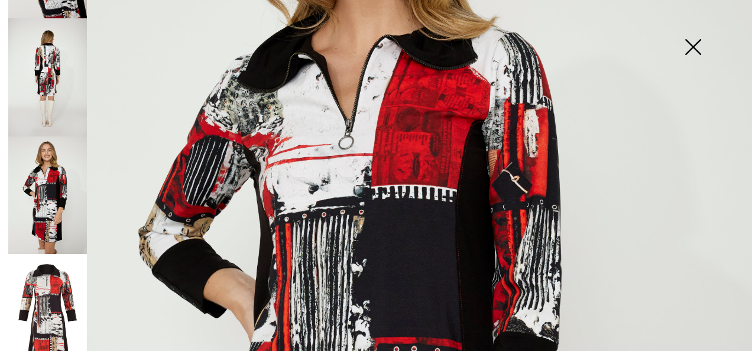
scroll to position [255, 0]
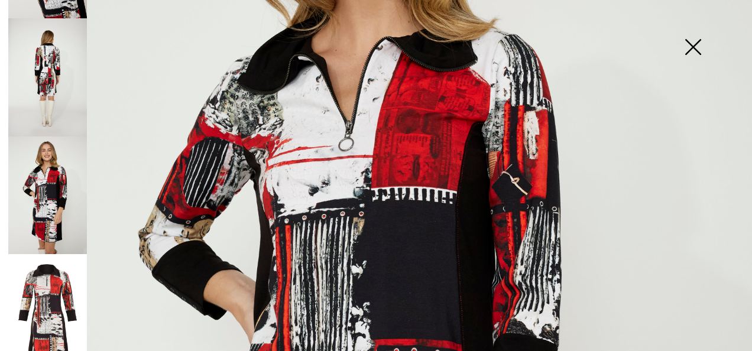
click at [692, 47] on img at bounding box center [692, 48] width 59 height 61
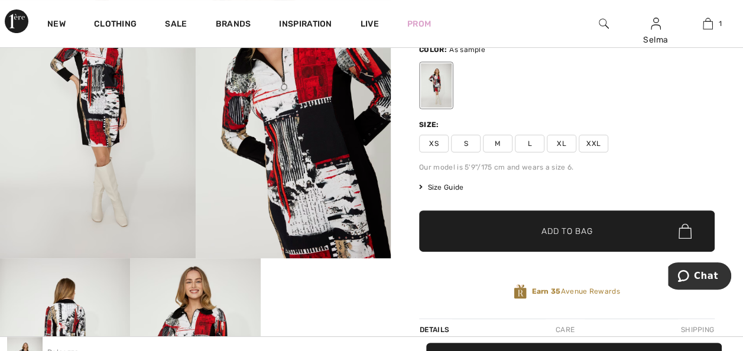
scroll to position [0, 0]
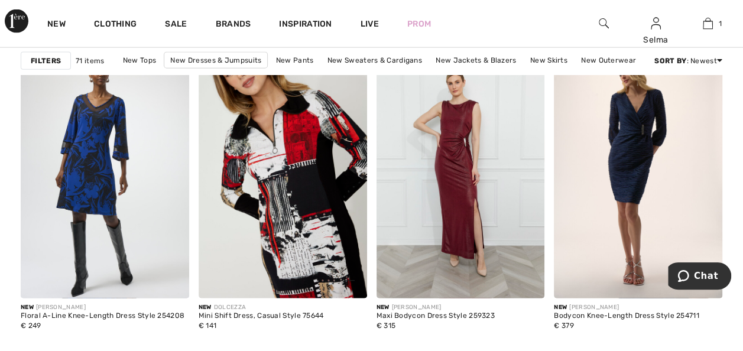
click at [289, 187] on img at bounding box center [283, 172] width 168 height 252
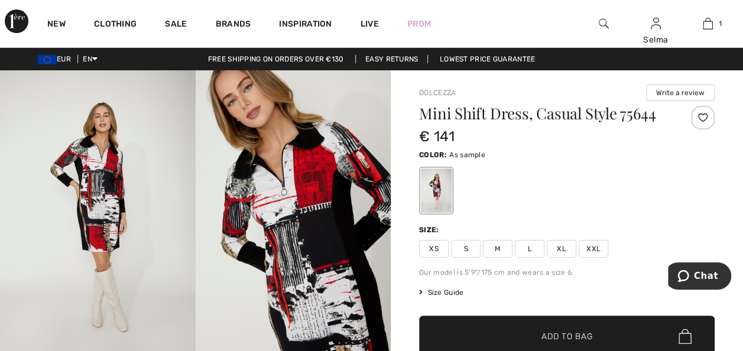
click at [559, 249] on span "XL" at bounding box center [561, 249] width 30 height 18
click at [551, 332] on span "Add to Bag" at bounding box center [566, 336] width 51 height 12
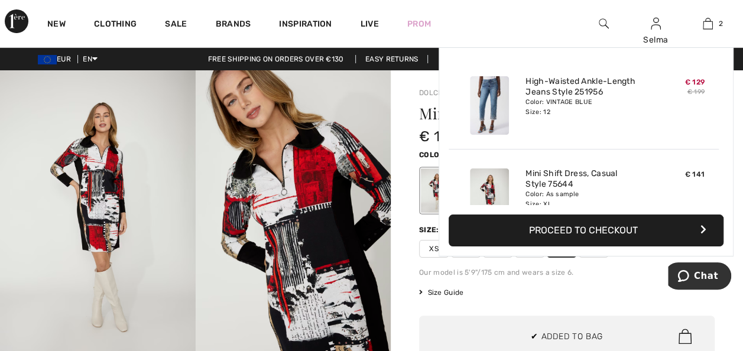
scroll to position [36, 0]
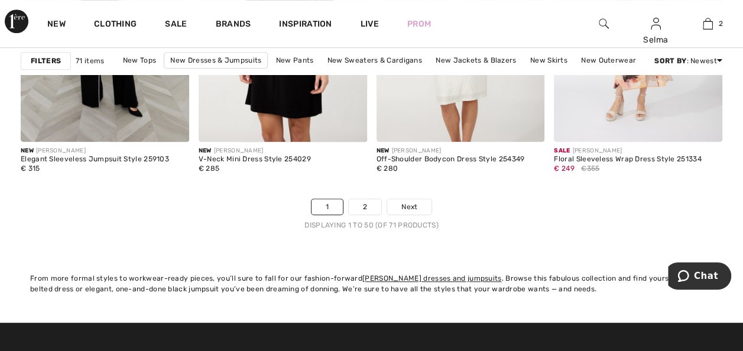
scroll to position [4862, 0]
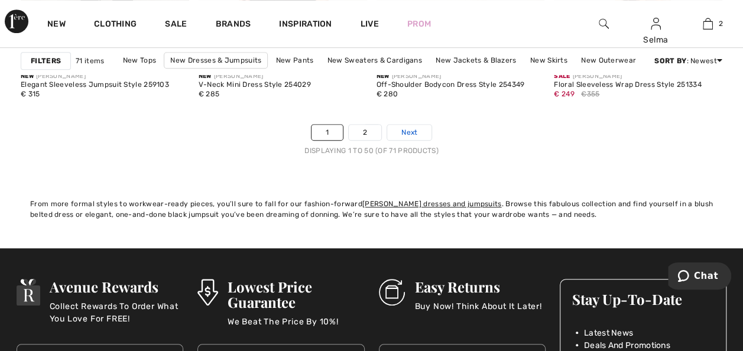
click at [410, 134] on span "Next" at bounding box center [409, 132] width 16 height 11
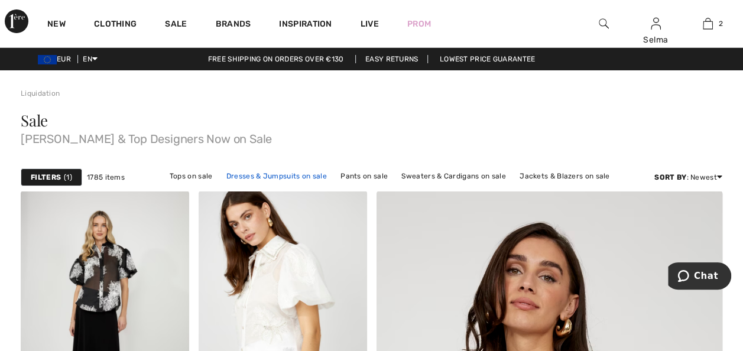
click at [239, 173] on link "Dresses & Jumpsuits on sale" at bounding box center [276, 175] width 112 height 15
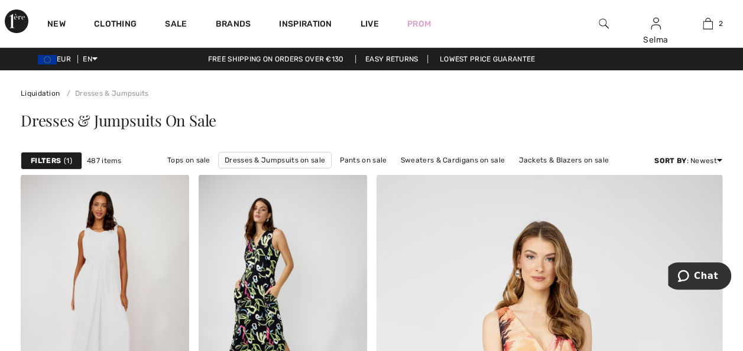
click at [60, 162] on strong "Filters" at bounding box center [46, 160] width 30 height 11
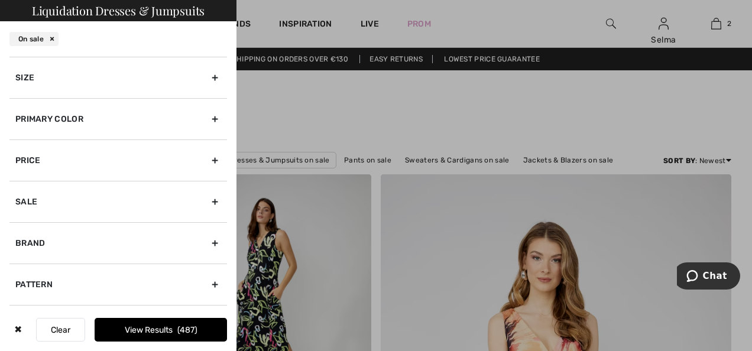
click at [208, 79] on div "Size" at bounding box center [117, 77] width 217 height 41
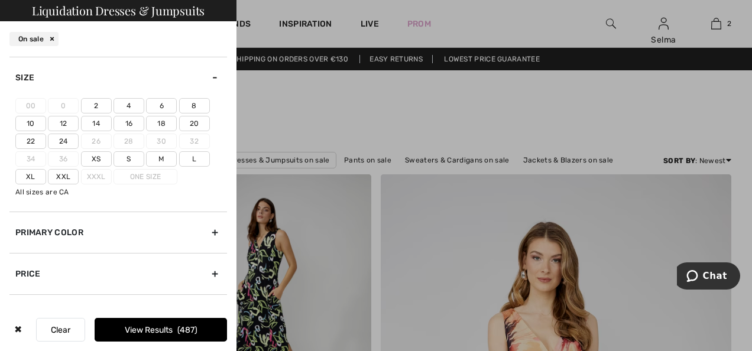
click at [98, 120] on label "14" at bounding box center [96, 123] width 31 height 15
click at [0, 0] on input"] "14" at bounding box center [0, 0] width 0 height 0
click at [137, 330] on button "View Results 142" at bounding box center [161, 330] width 132 height 24
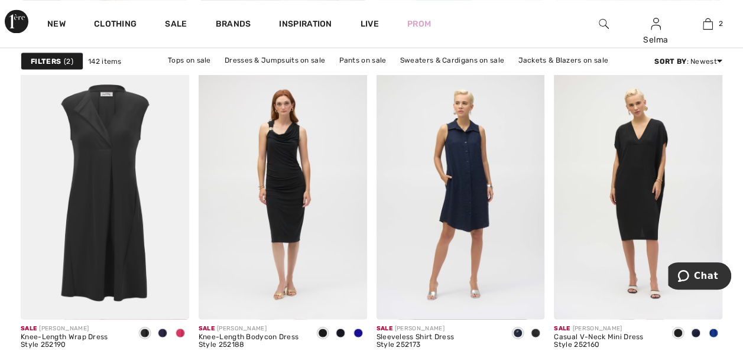
scroll to position [1077, 0]
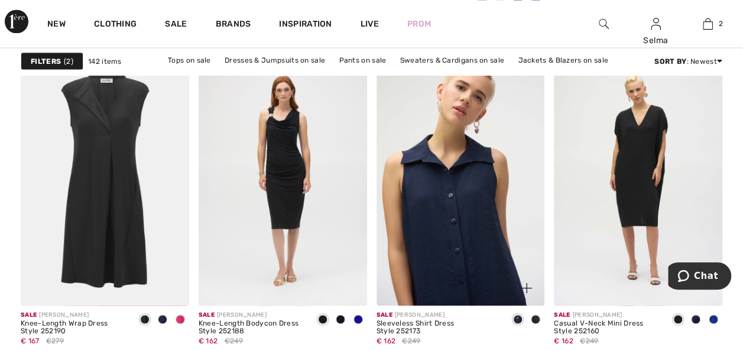
click at [432, 174] on img at bounding box center [460, 179] width 168 height 252
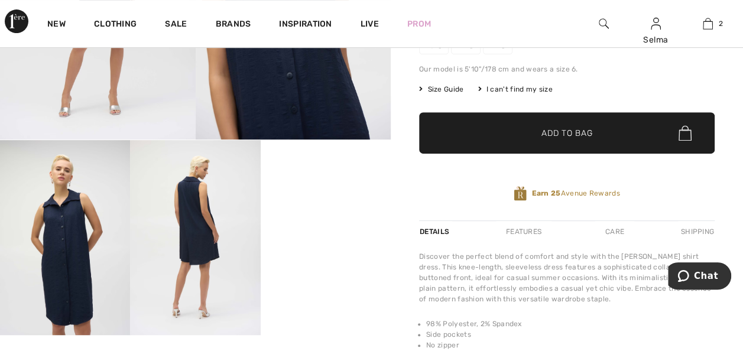
scroll to position [242, 0]
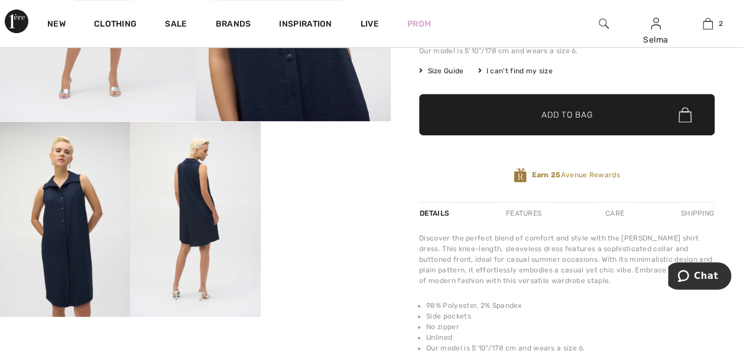
click at [345, 187] on video "Your browser does not support the video tag." at bounding box center [326, 154] width 130 height 65
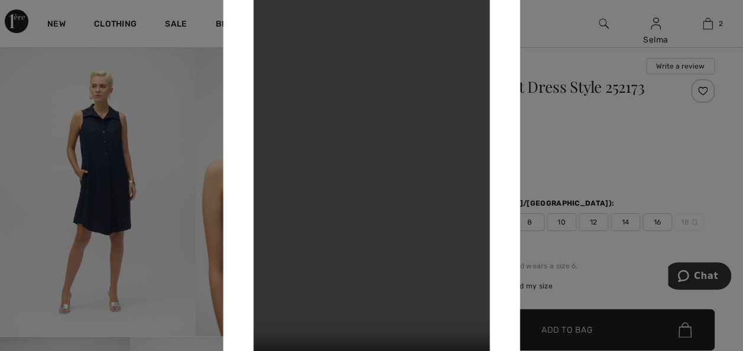
scroll to position [0, 0]
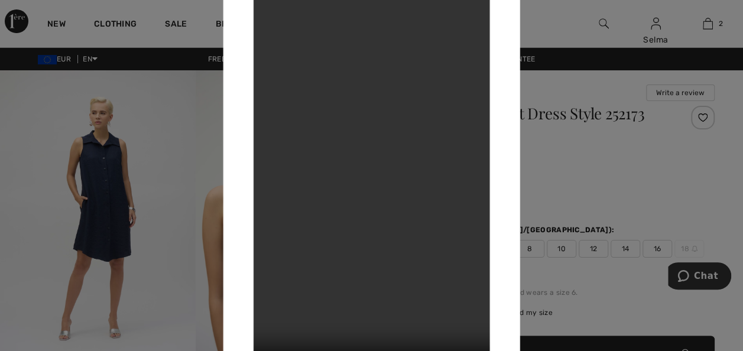
click at [572, 33] on div at bounding box center [371, 175] width 743 height 351
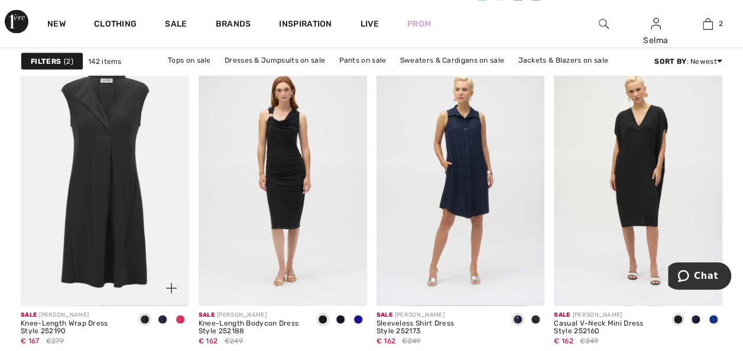
scroll to position [1077, 0]
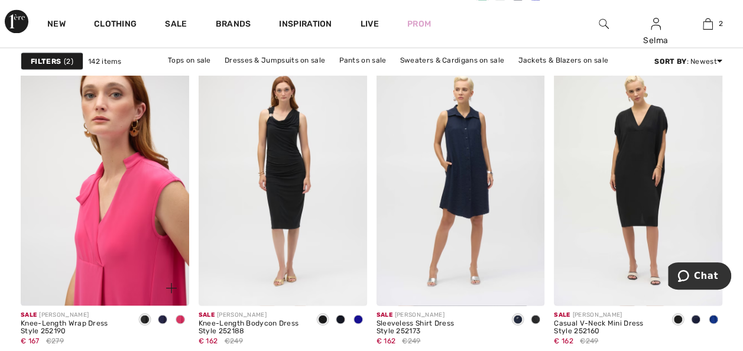
click at [78, 171] on img at bounding box center [105, 179] width 168 height 252
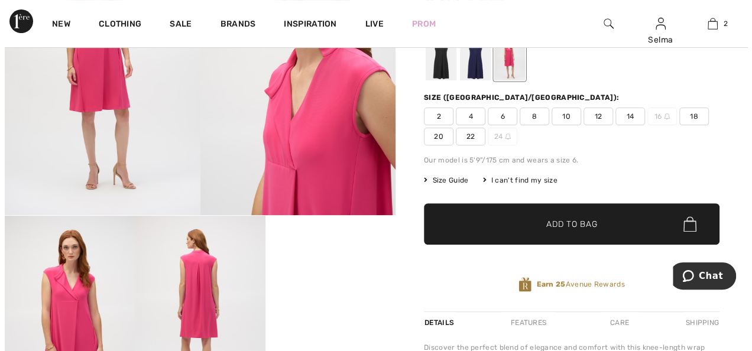
scroll to position [161, 0]
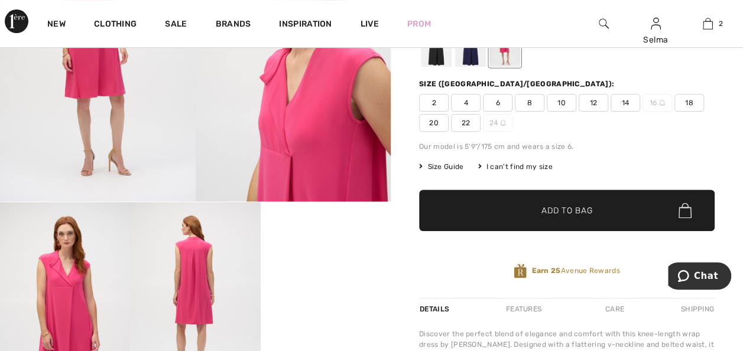
click at [194, 317] on img at bounding box center [195, 299] width 130 height 195
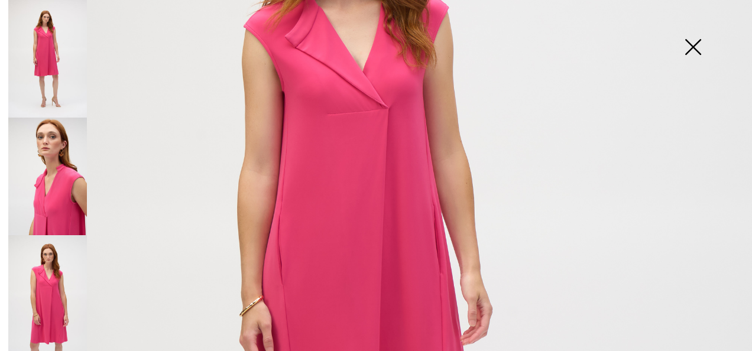
scroll to position [227, 0]
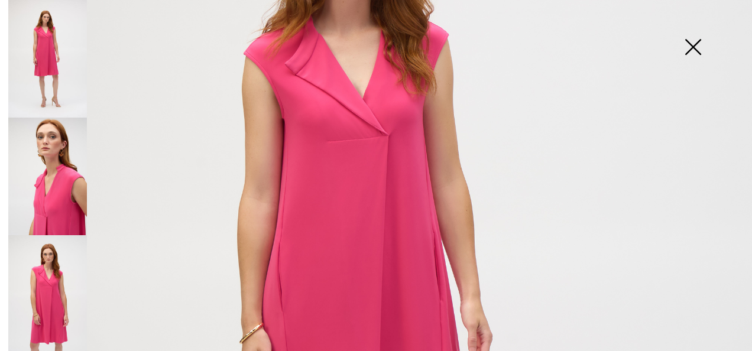
click at [53, 172] on img at bounding box center [47, 177] width 79 height 118
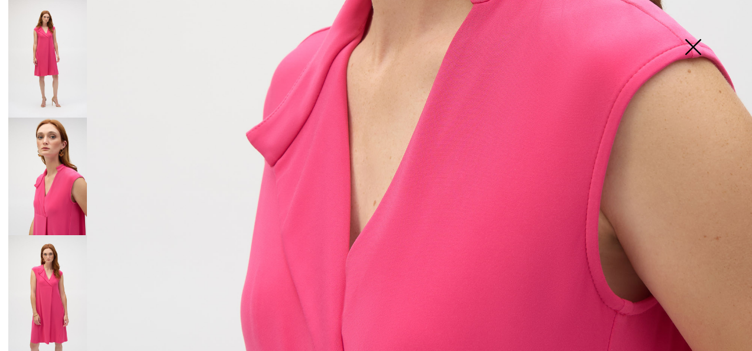
scroll to position [510, 0]
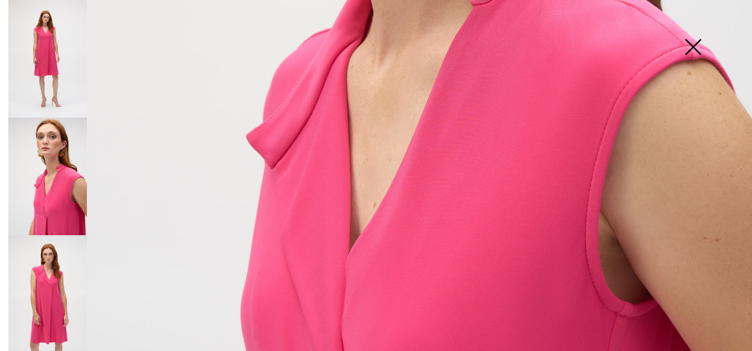
click at [58, 308] on img at bounding box center [47, 294] width 79 height 118
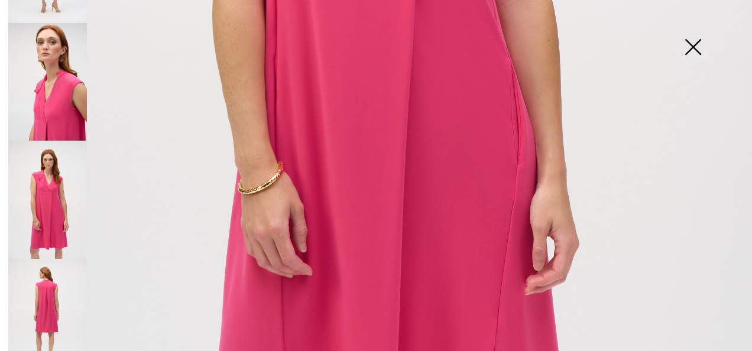
scroll to position [103, 0]
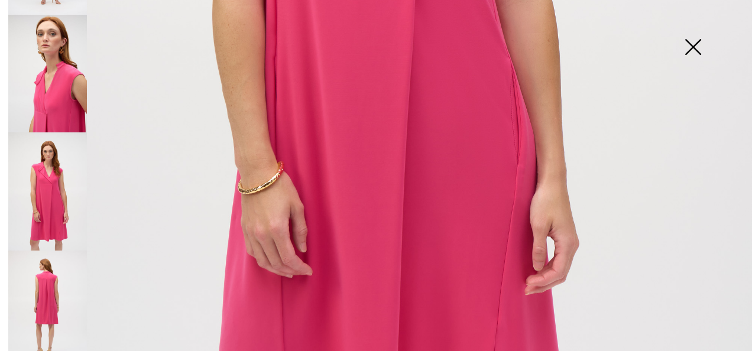
click at [46, 304] on img at bounding box center [47, 310] width 79 height 118
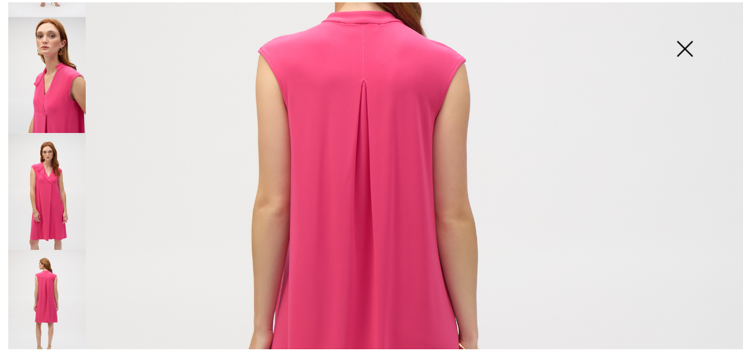
scroll to position [216, 0]
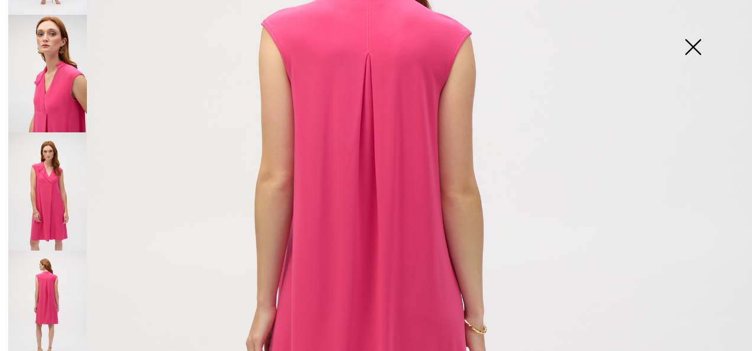
click at [691, 46] on img at bounding box center [692, 48] width 59 height 61
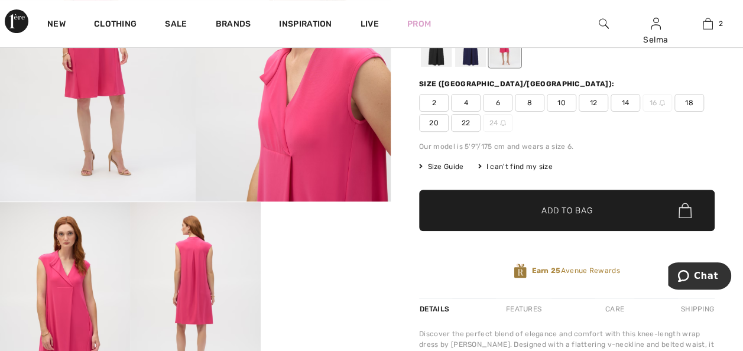
click at [619, 105] on span "14" at bounding box center [625, 103] width 30 height 18
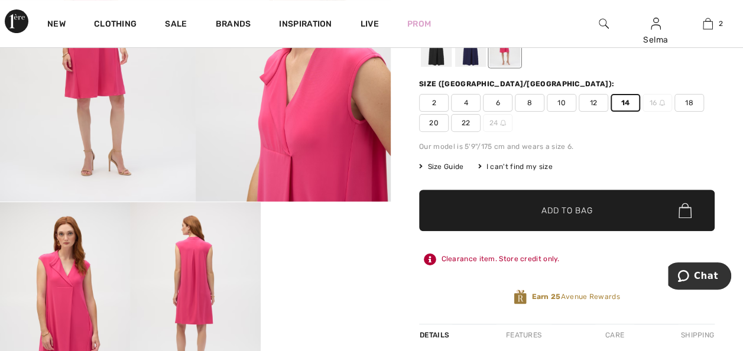
click at [560, 214] on span "Add to Bag" at bounding box center [566, 210] width 51 height 12
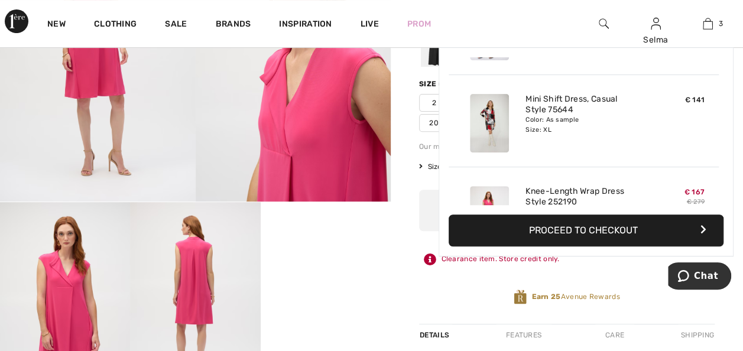
scroll to position [128, 0]
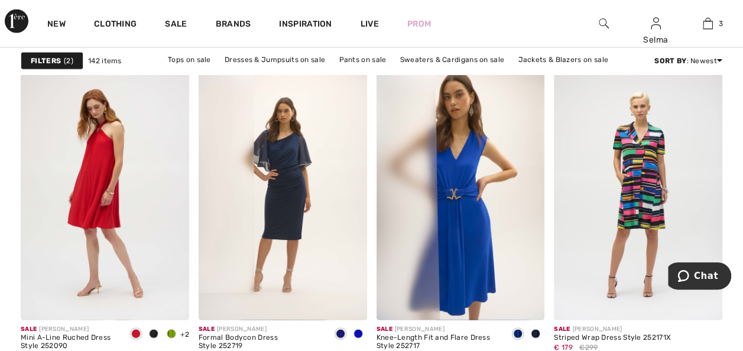
scroll to position [1495, 0]
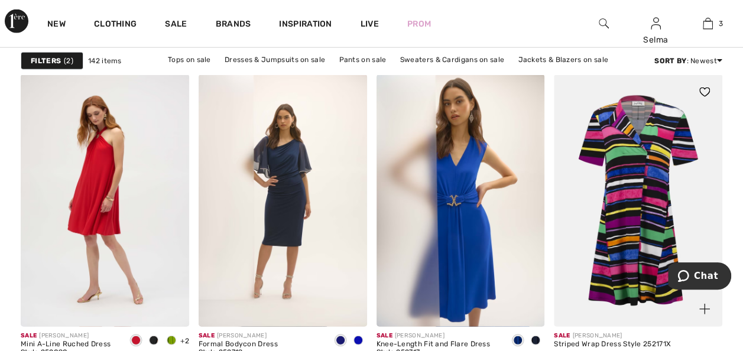
click at [647, 165] on img at bounding box center [638, 200] width 168 height 252
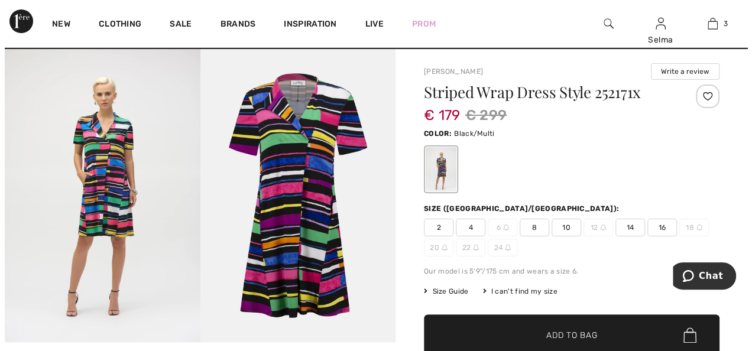
scroll to position [18, 0]
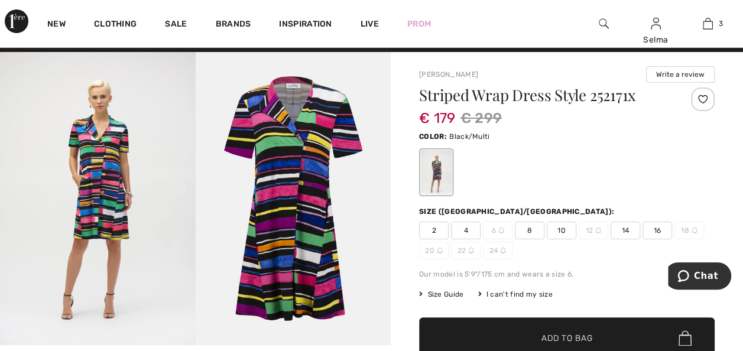
click at [158, 223] on img at bounding box center [98, 198] width 196 height 293
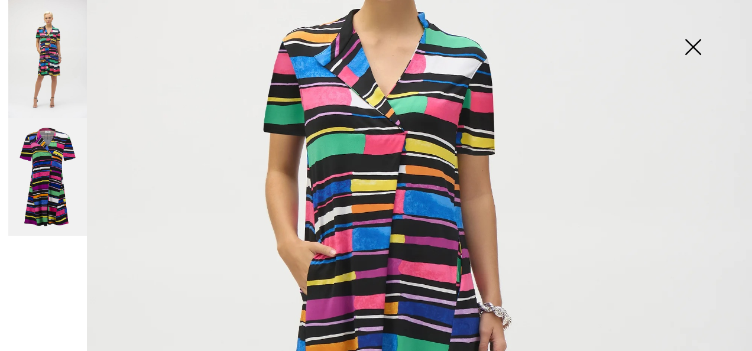
scroll to position [230, 0]
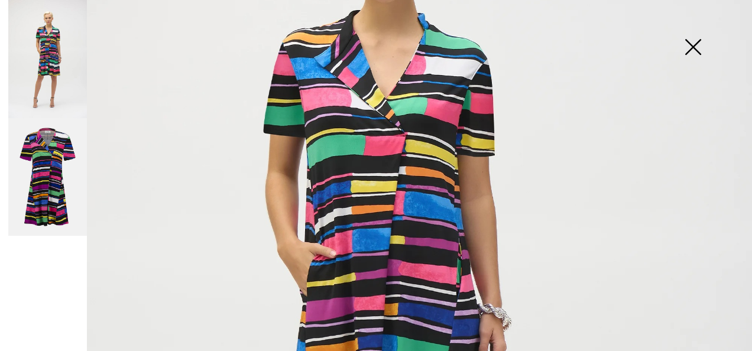
click at [63, 198] on img at bounding box center [47, 177] width 79 height 118
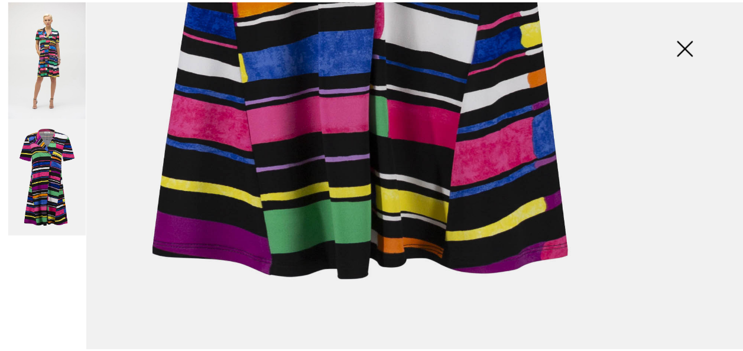
scroll to position [560, 0]
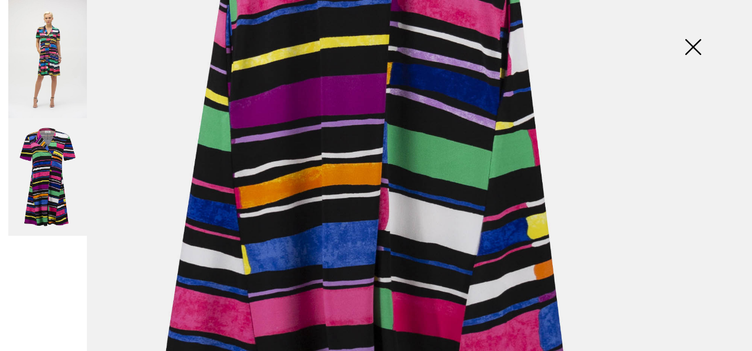
click at [691, 45] on img at bounding box center [692, 48] width 59 height 61
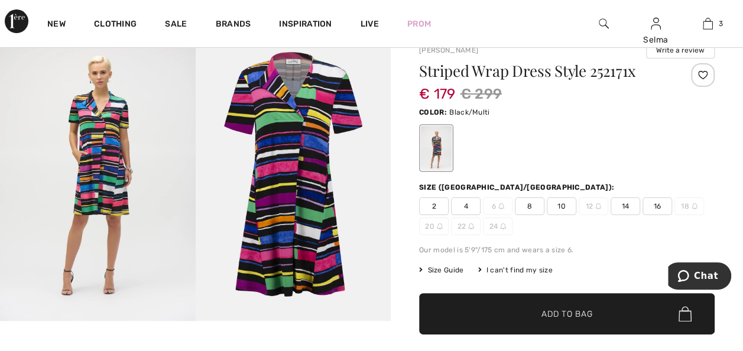
scroll to position [0, 0]
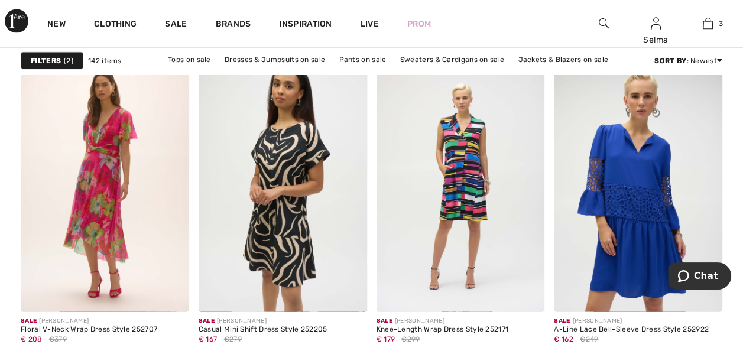
scroll to position [3555, 0]
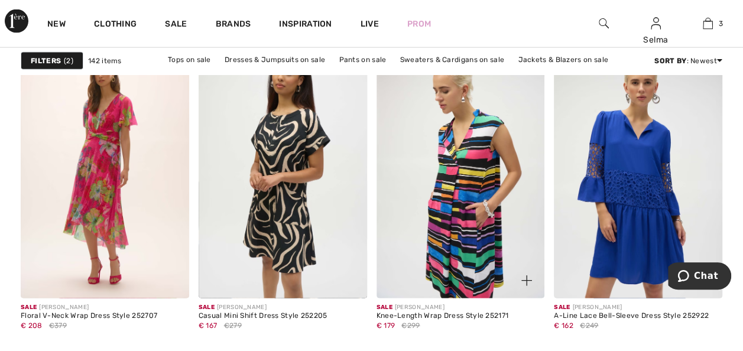
click at [490, 242] on img at bounding box center [460, 172] width 168 height 252
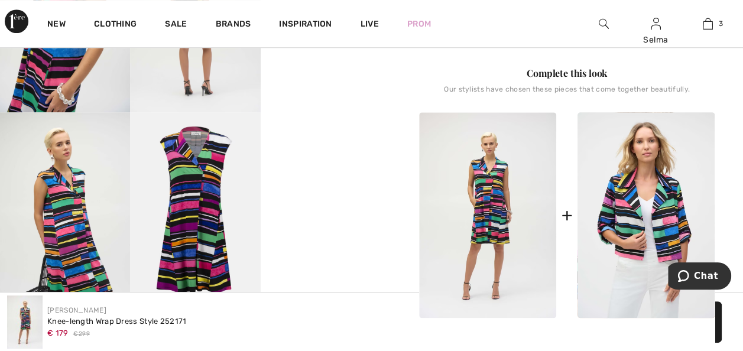
scroll to position [450, 0]
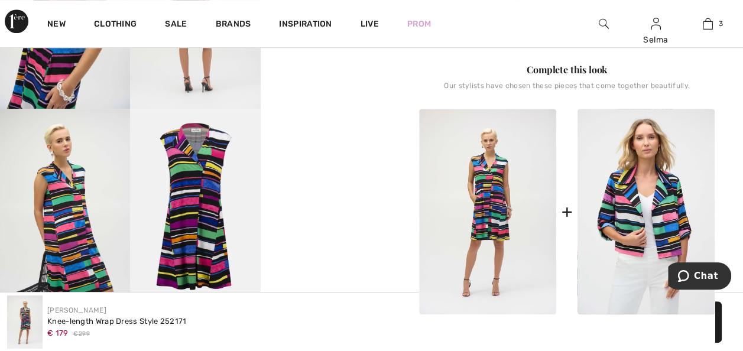
click at [212, 170] on img at bounding box center [195, 206] width 130 height 195
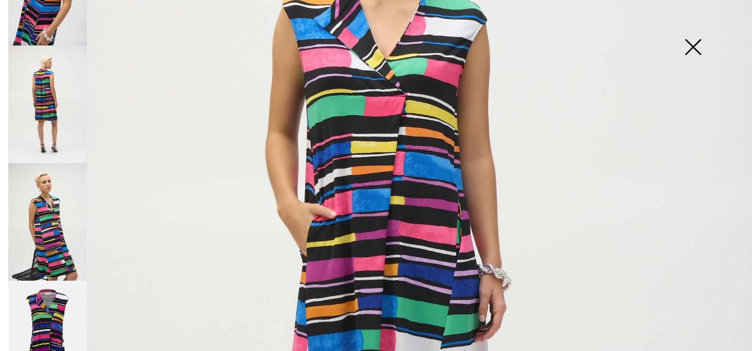
scroll to position [330, 0]
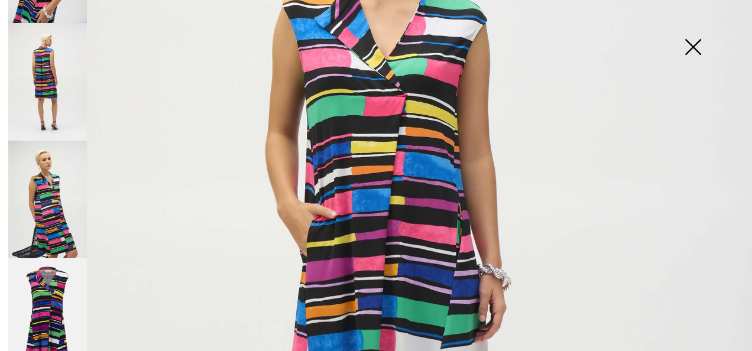
click at [43, 287] on img at bounding box center [47, 317] width 79 height 118
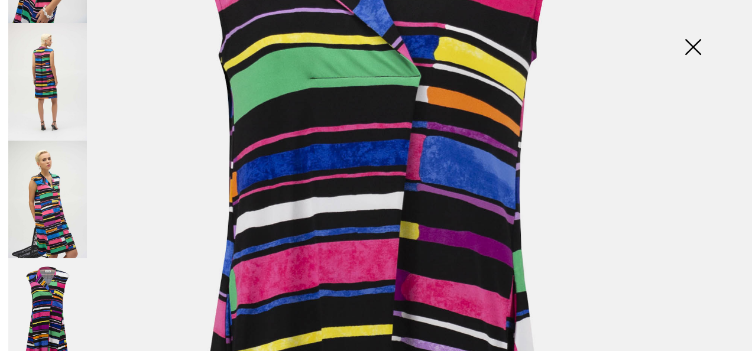
drag, startPoint x: 746, startPoint y: 178, endPoint x: 734, endPoint y: 59, distance: 119.9
click at [734, 59] on img at bounding box center [376, 294] width 752 height 1127
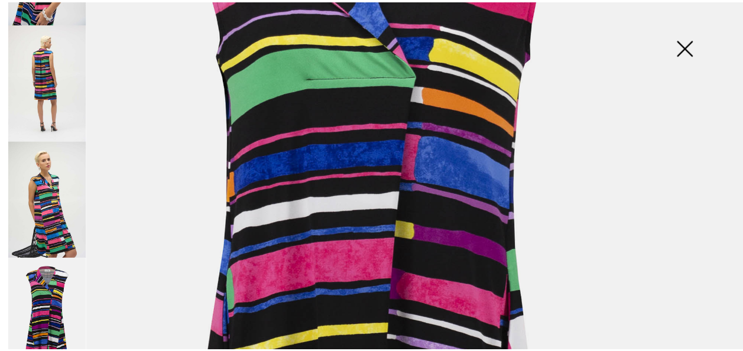
scroll to position [450, 0]
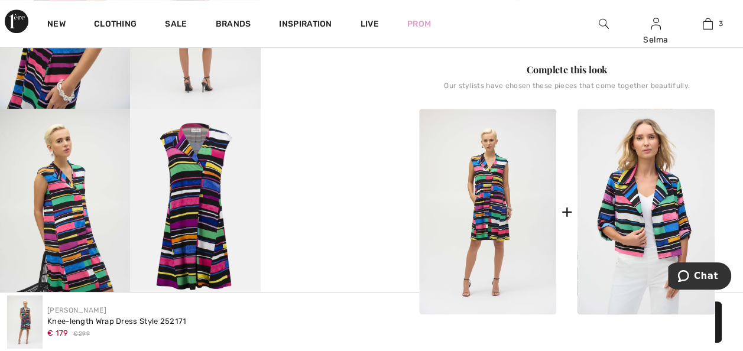
click at [217, 212] on img at bounding box center [195, 206] width 130 height 195
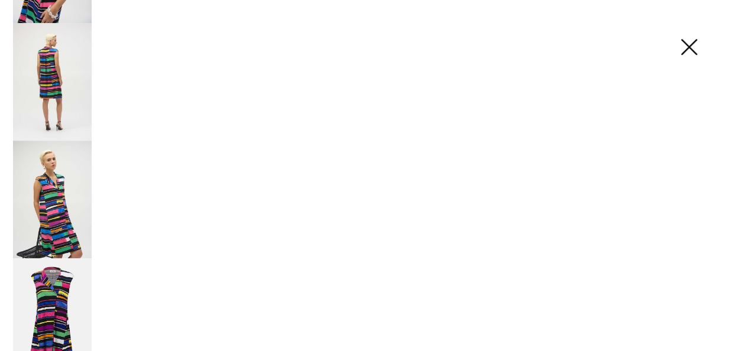
scroll to position [457, 0]
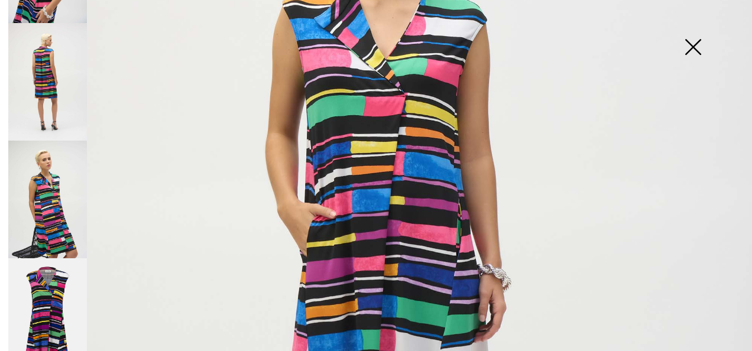
click at [54, 302] on img at bounding box center [47, 317] width 79 height 118
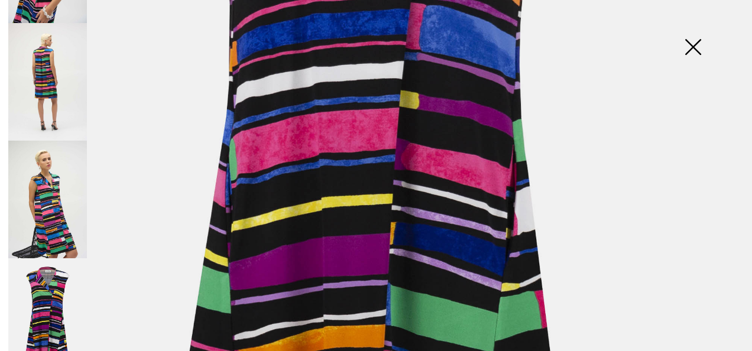
scroll to position [367, 0]
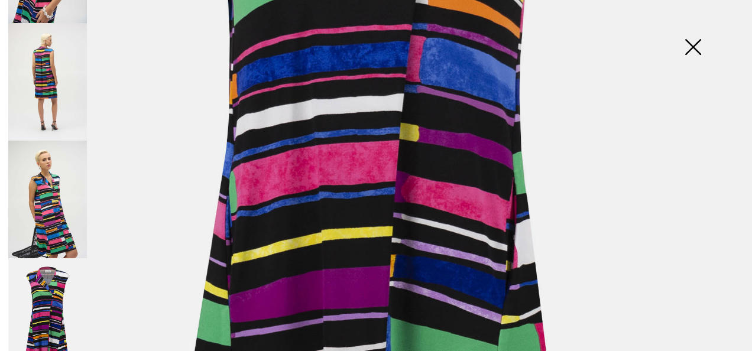
click at [689, 43] on img at bounding box center [692, 48] width 59 height 61
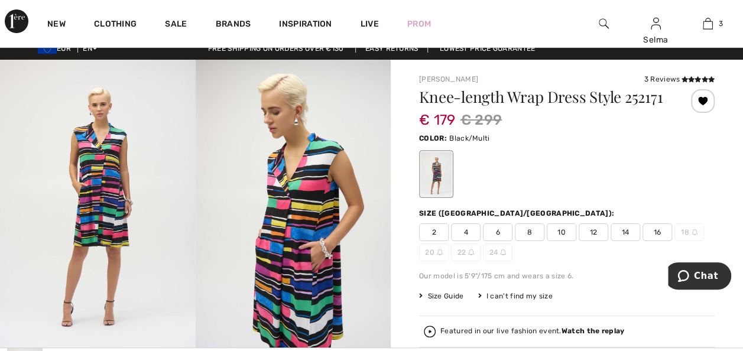
scroll to position [0, 0]
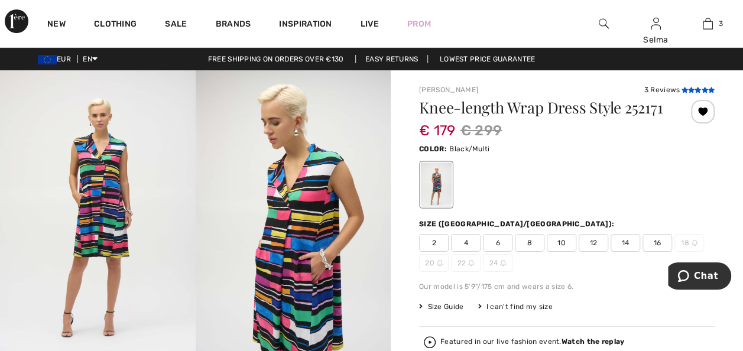
click at [694, 89] on icon at bounding box center [697, 90] width 6 height 6
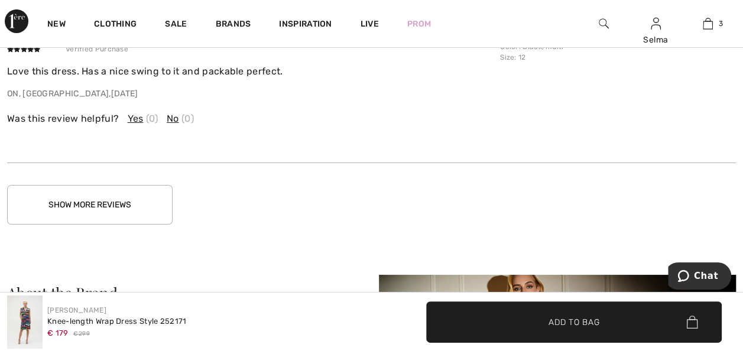
scroll to position [2138, 0]
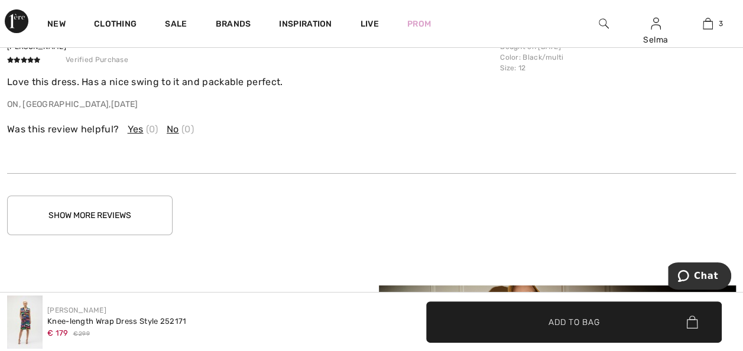
click at [113, 218] on button "Show More Reviews" at bounding box center [89, 216] width 165 height 40
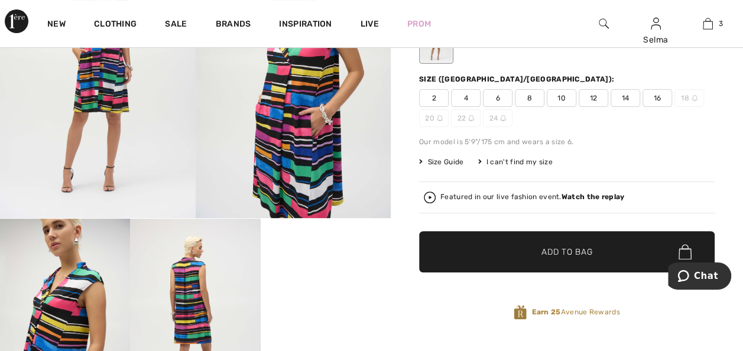
scroll to position [141, 0]
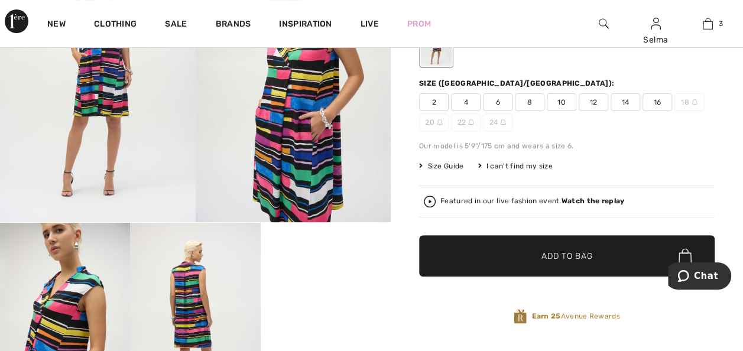
click at [625, 98] on span "14" at bounding box center [625, 102] width 30 height 18
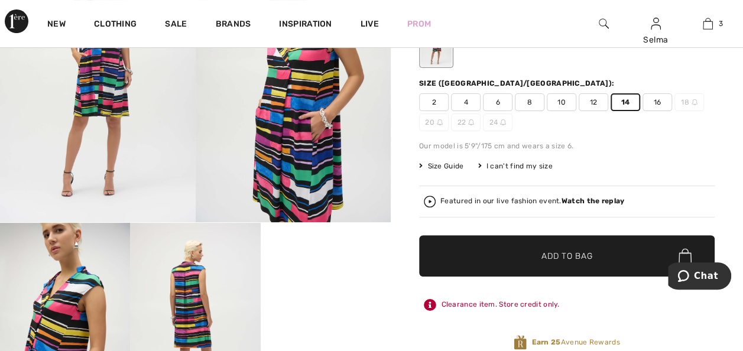
click at [587, 258] on span "Add to Bag" at bounding box center [566, 256] width 51 height 12
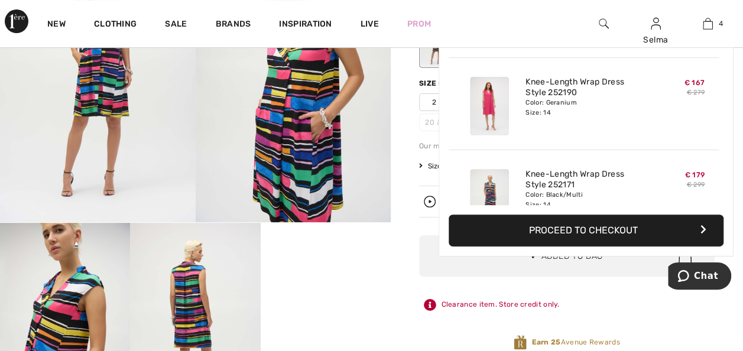
scroll to position [220, 0]
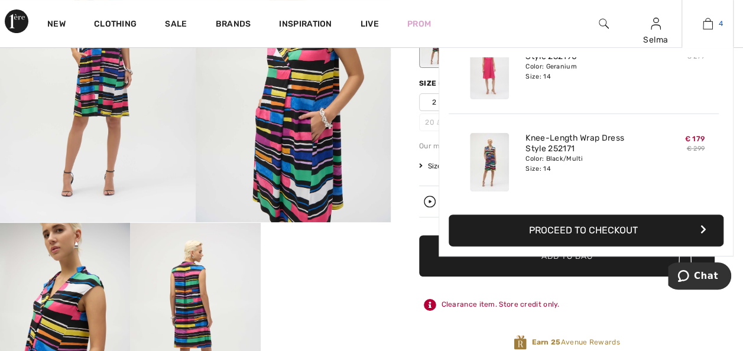
click at [713, 26] on link "4" at bounding box center [707, 24] width 51 height 14
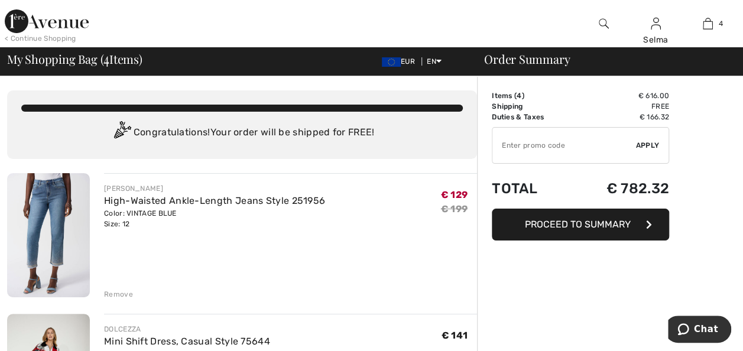
click at [124, 291] on div "Remove" at bounding box center [118, 294] width 29 height 11
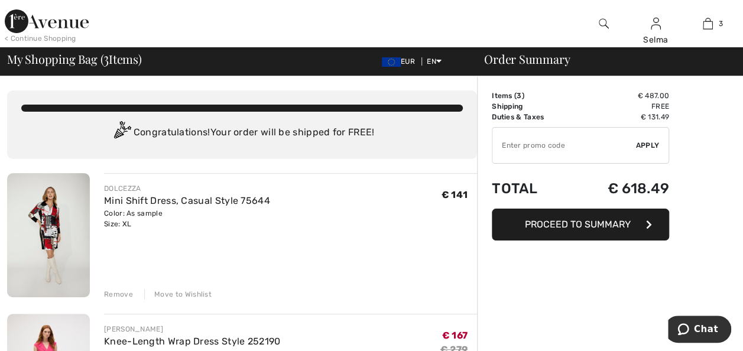
click at [167, 291] on div "Move to Wishlist" at bounding box center [177, 294] width 67 height 11
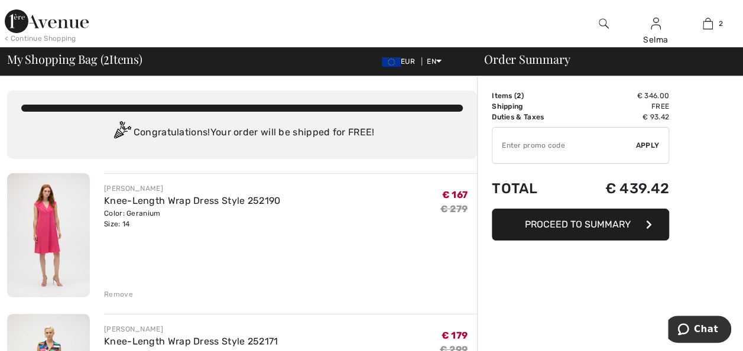
click at [123, 294] on div "Remove" at bounding box center [118, 294] width 29 height 11
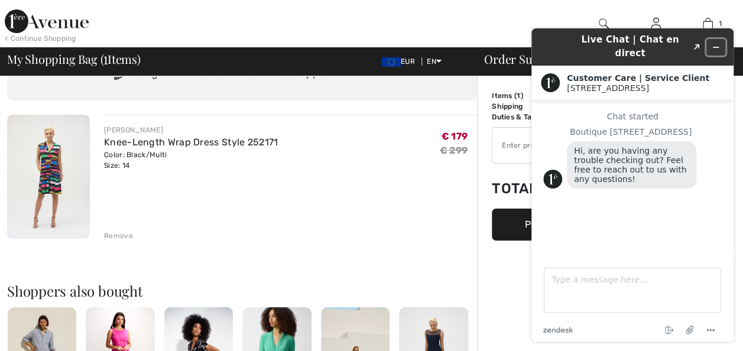
click at [715, 43] on icon "Minimize widget" at bounding box center [715, 47] width 8 height 8
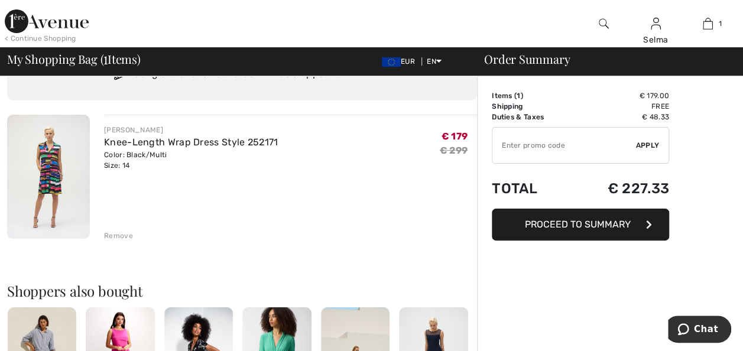
click at [554, 225] on span "Proceed to Summary" at bounding box center [578, 224] width 106 height 11
